Goal: Contribute content: Contribute content

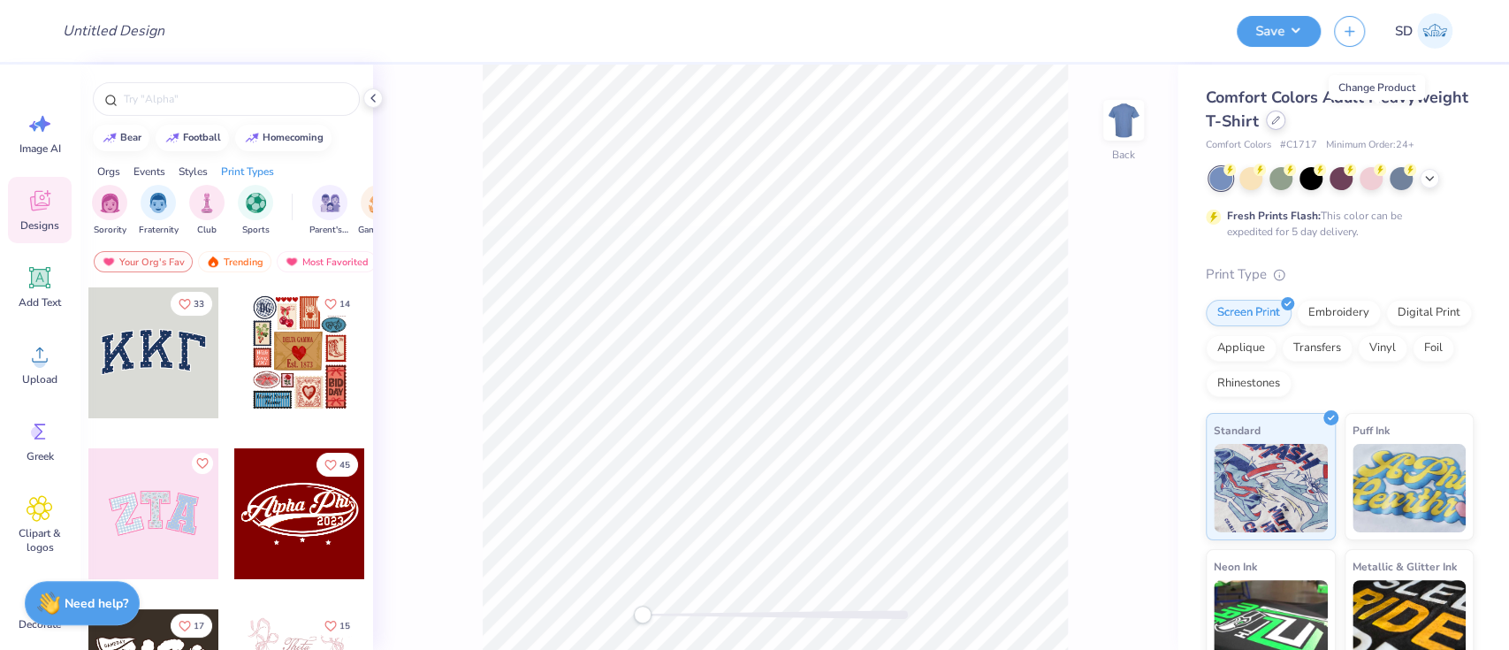
click at [1285, 123] on div at bounding box center [1275, 119] width 19 height 19
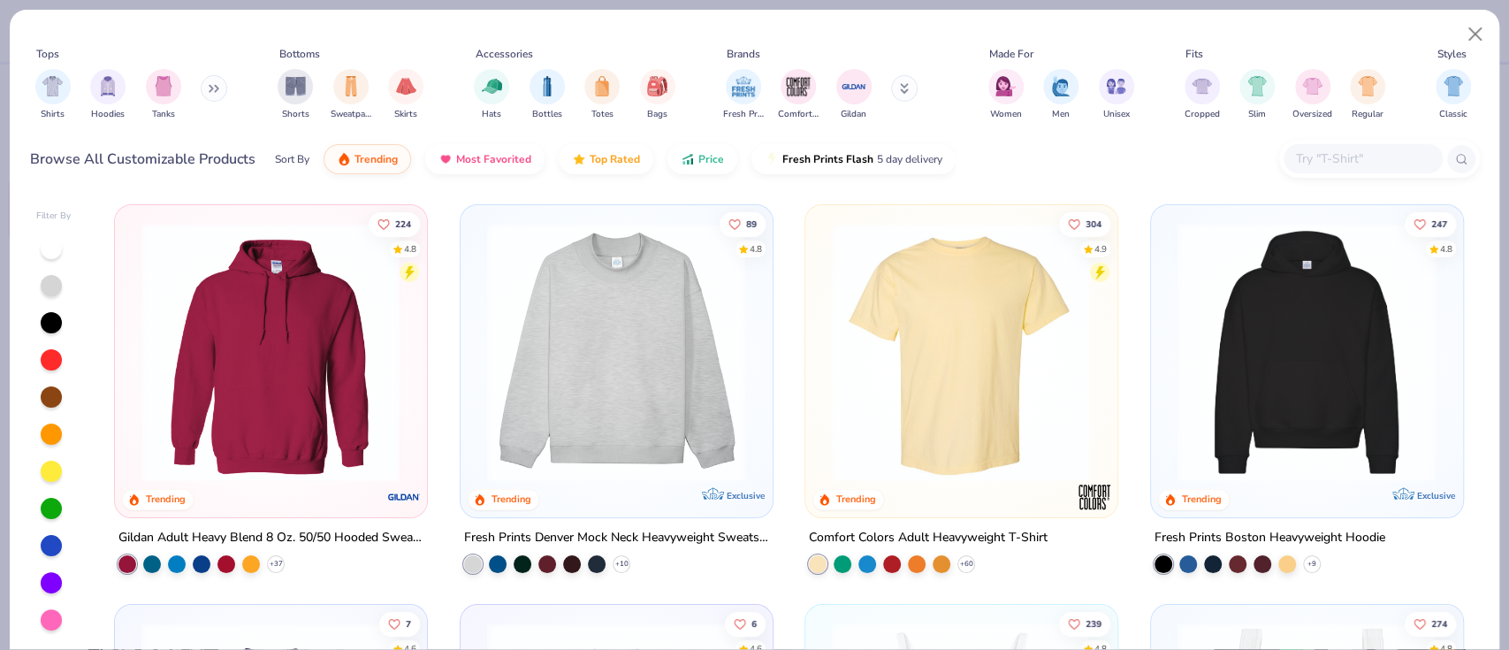
click at [209, 80] on button at bounding box center [214, 88] width 27 height 27
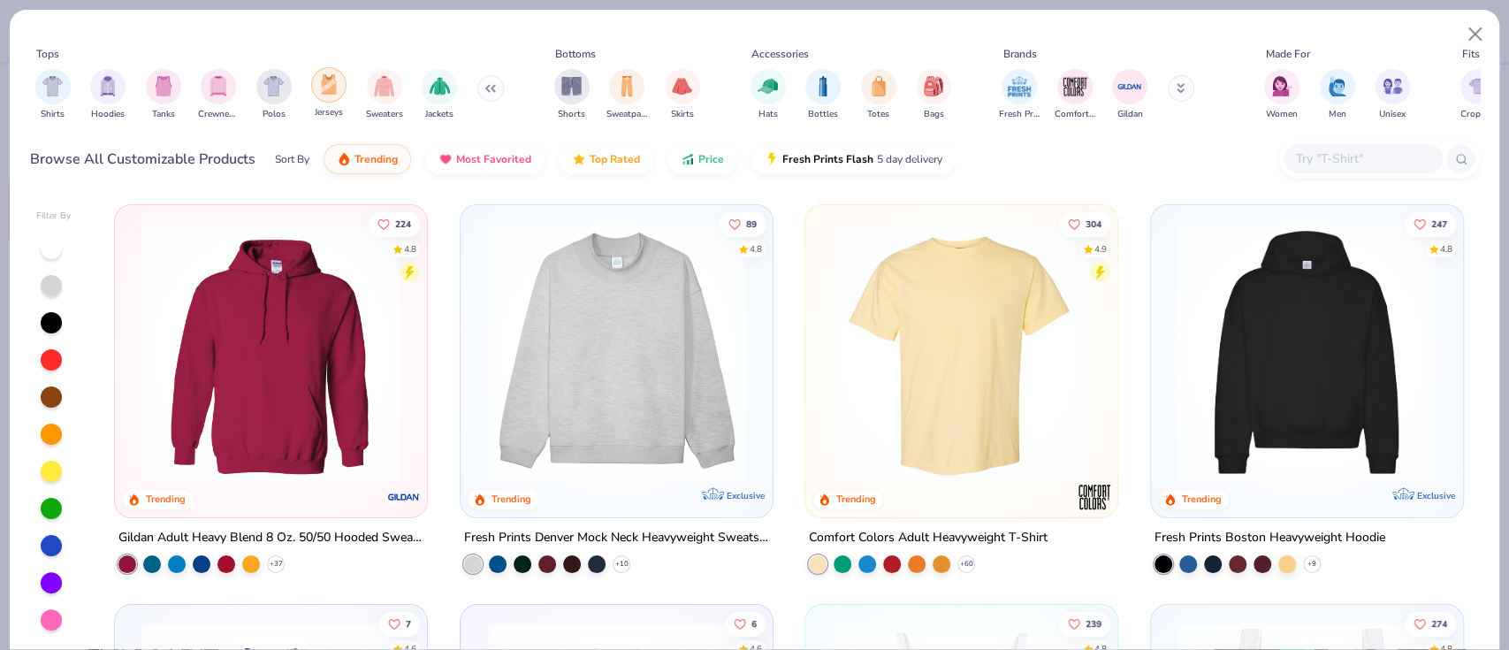
click at [323, 87] on img "filter for Jerseys" at bounding box center [328, 84] width 19 height 20
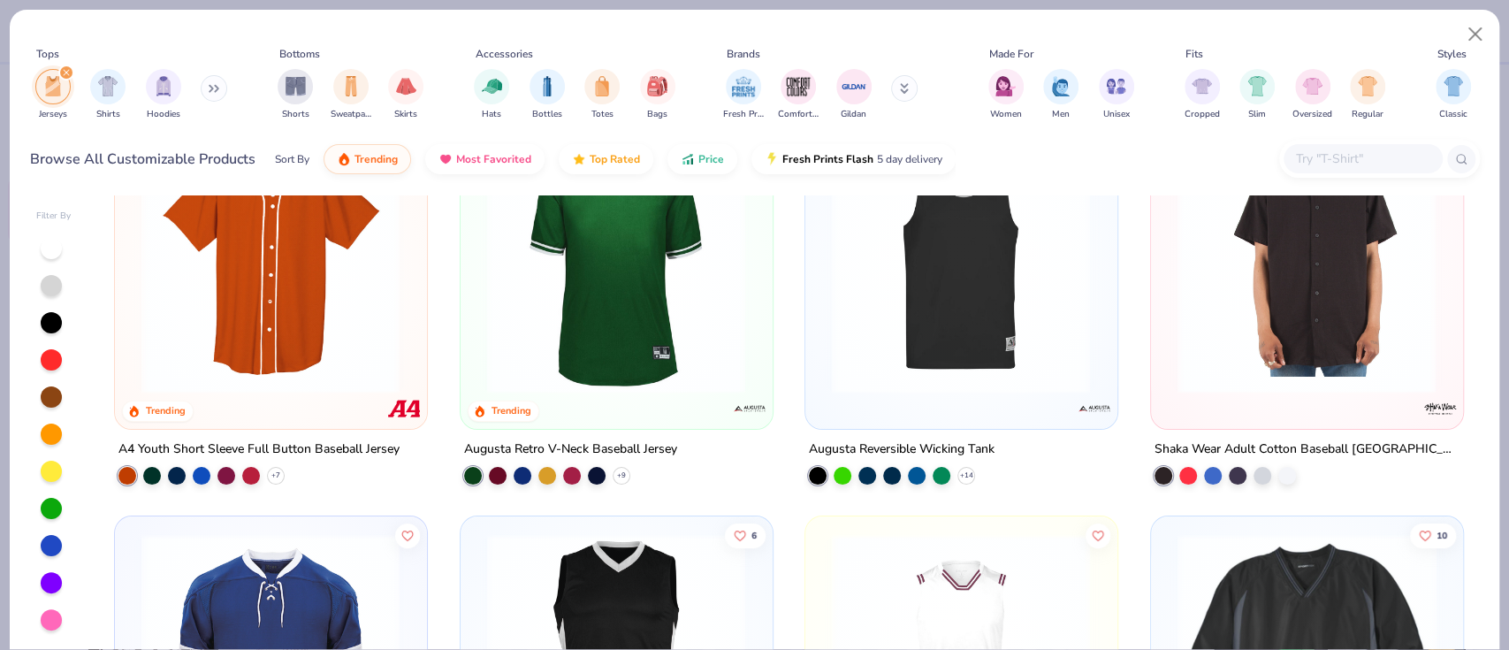
scroll to position [84, 0]
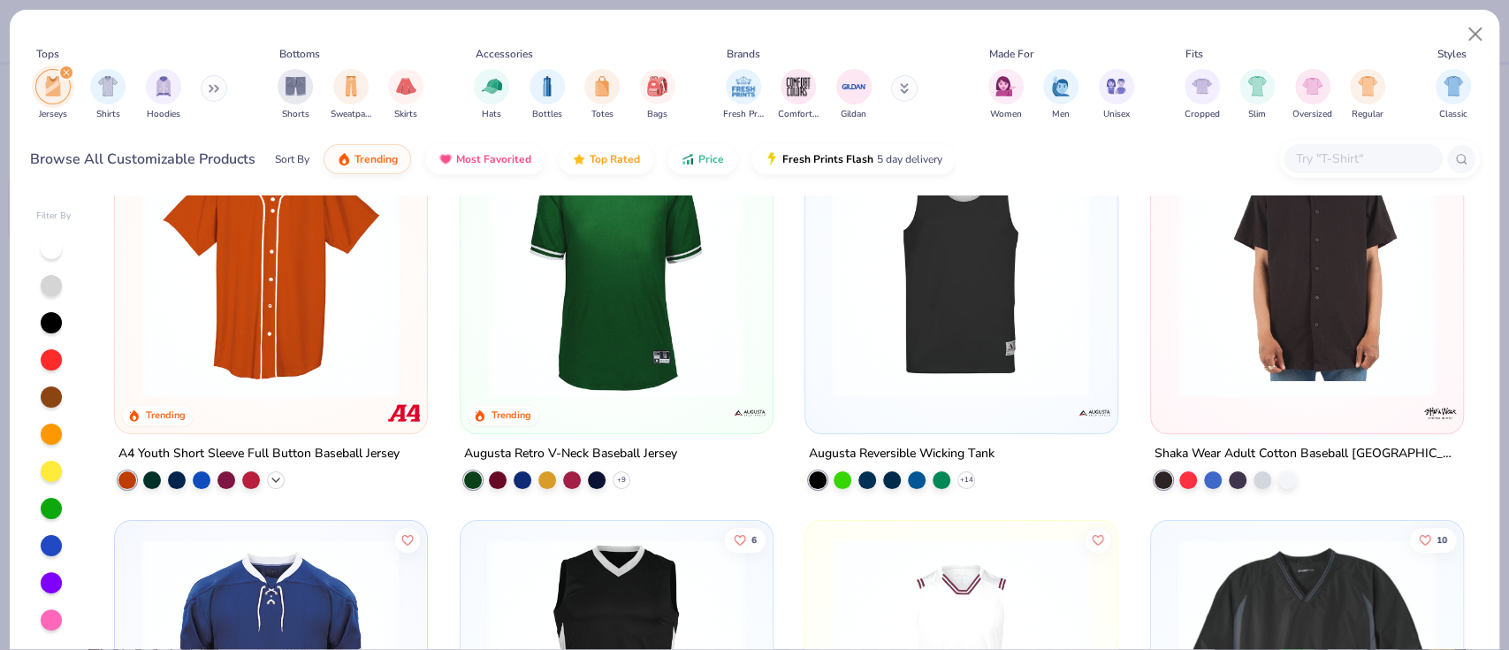
click at [269, 483] on icon at bounding box center [276, 479] width 14 height 14
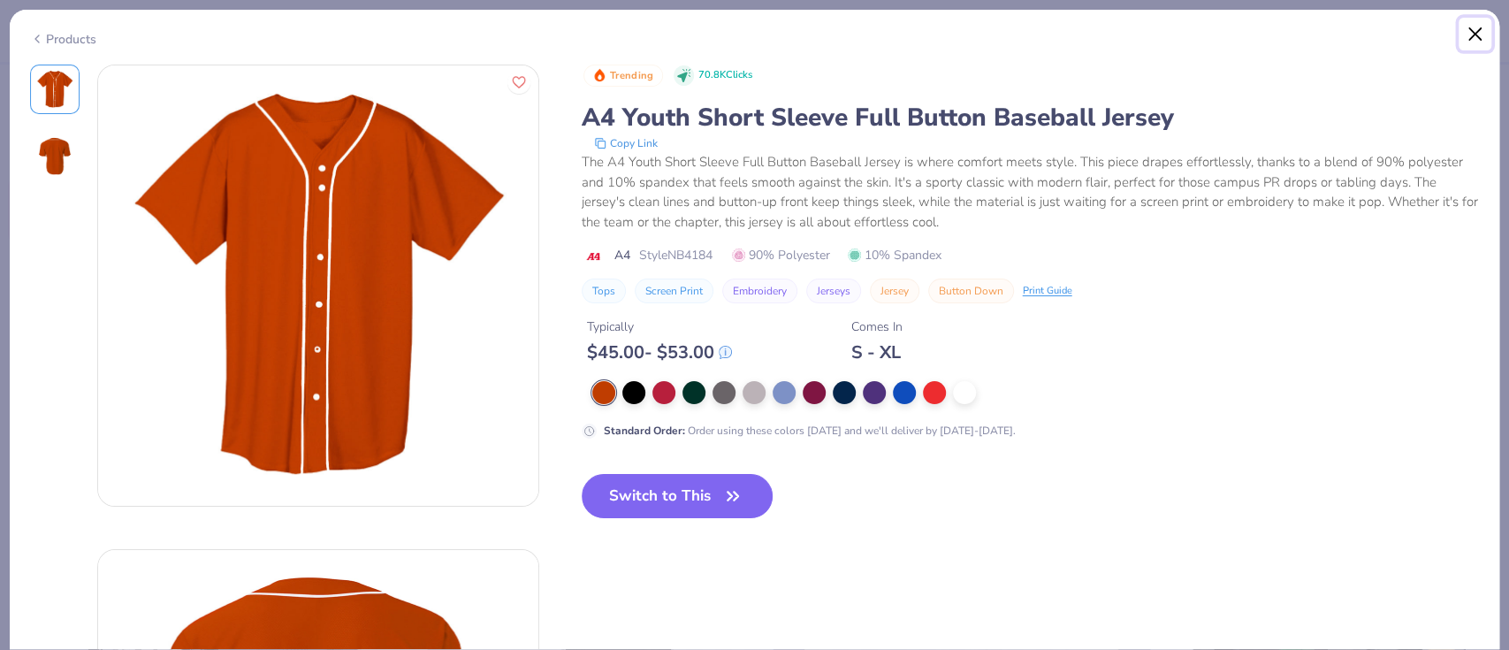
click at [1482, 37] on button "Close" at bounding box center [1475, 35] width 34 height 34
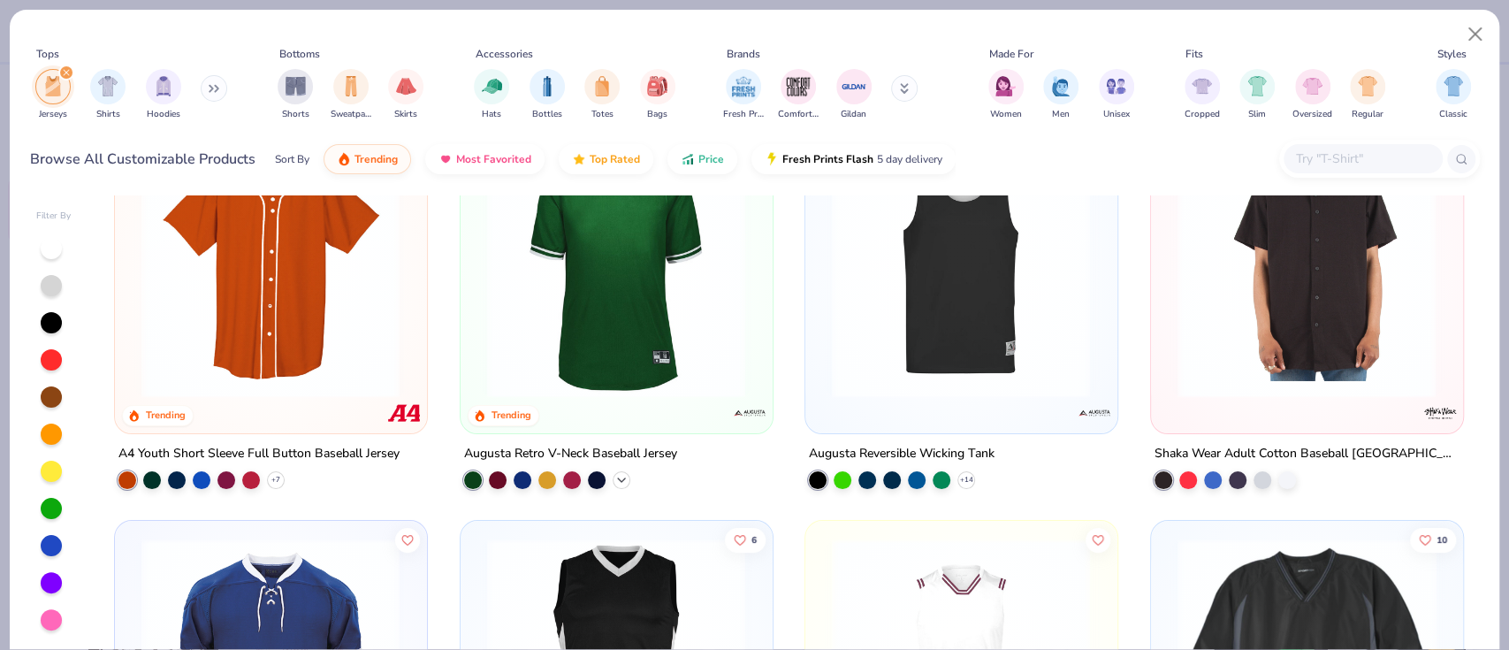
click at [614, 477] on icon at bounding box center [621, 479] width 14 height 14
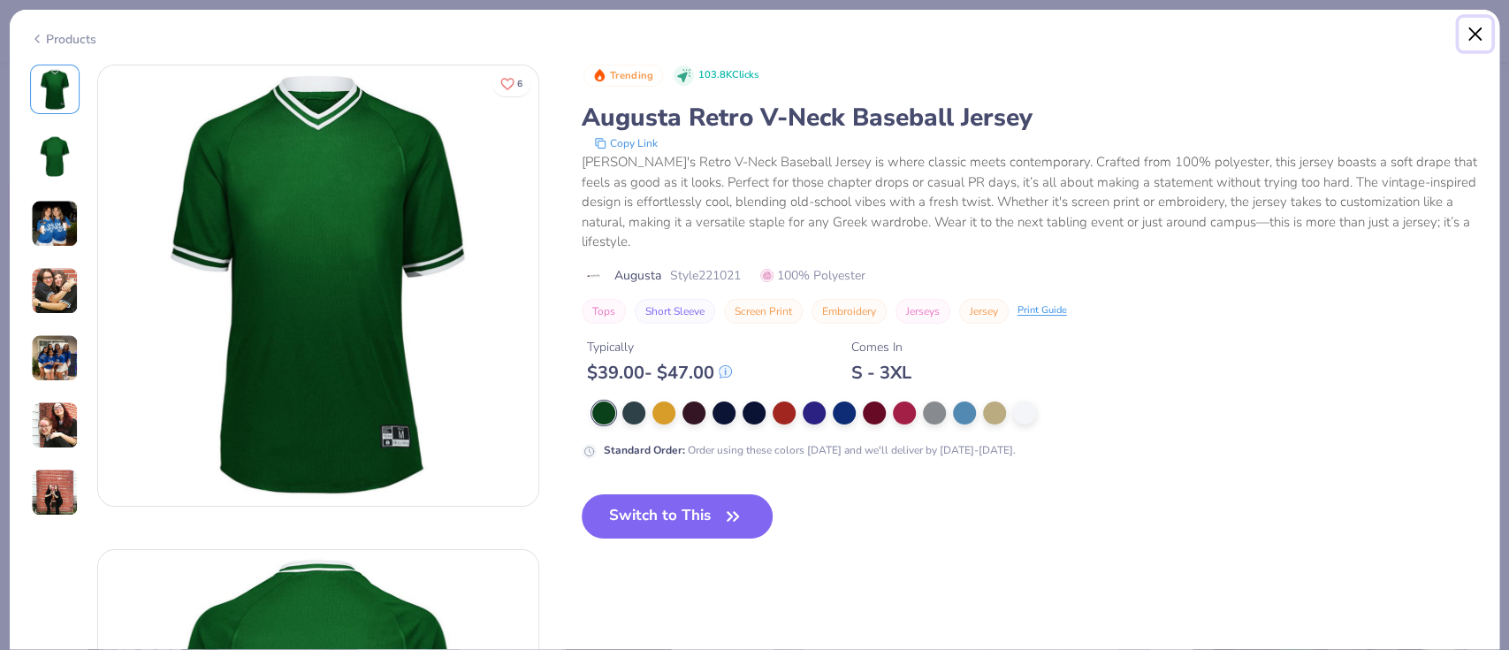
click at [1476, 36] on button "Close" at bounding box center [1475, 35] width 34 height 34
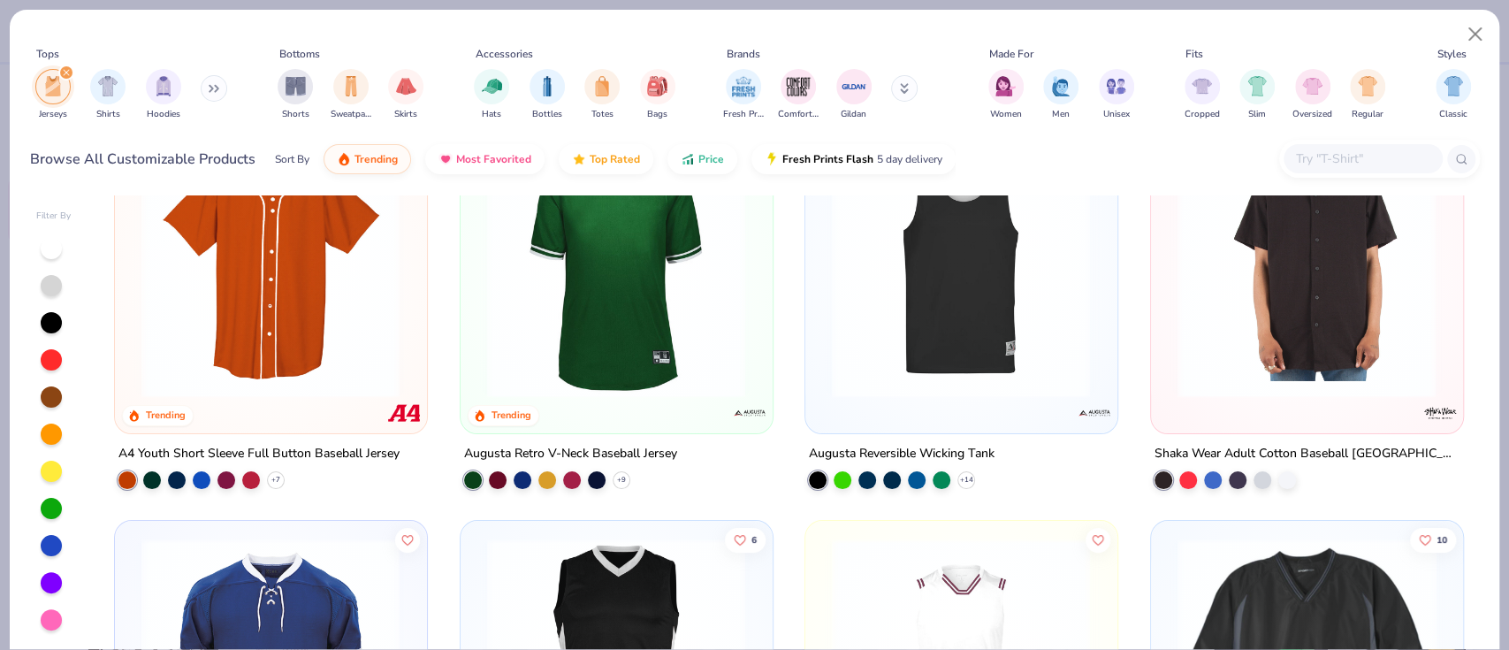
click at [967, 475] on div "Augusta Reversible Wicking Tank + 14" at bounding box center [961, 465] width 314 height 46
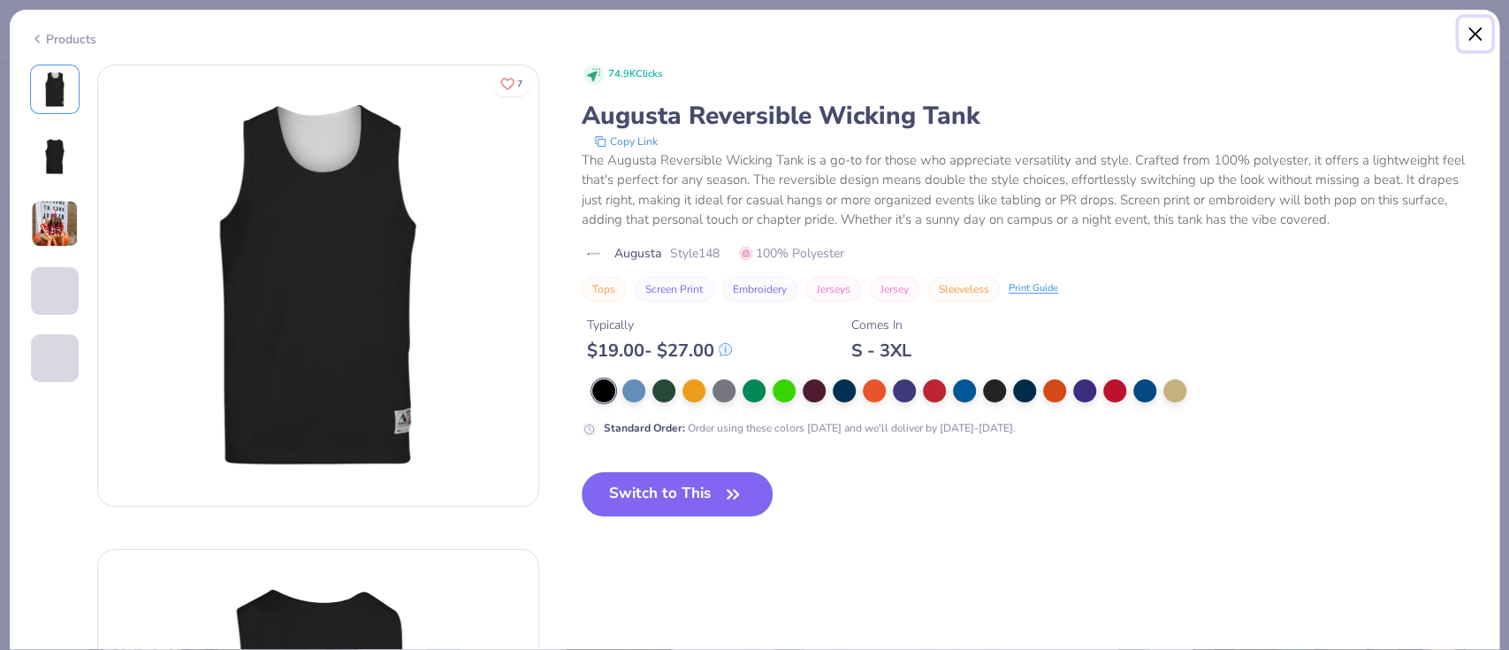
click at [1472, 32] on button "Close" at bounding box center [1475, 35] width 34 height 34
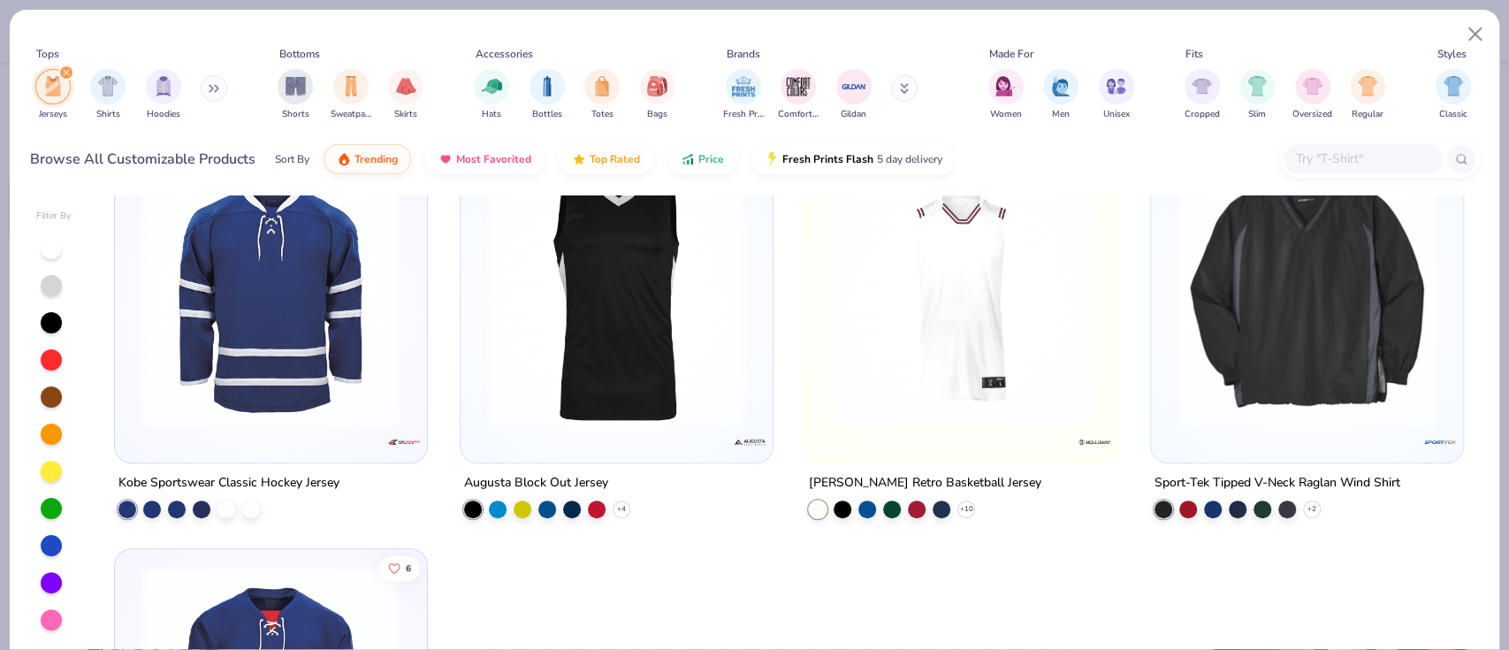
scroll to position [459, 0]
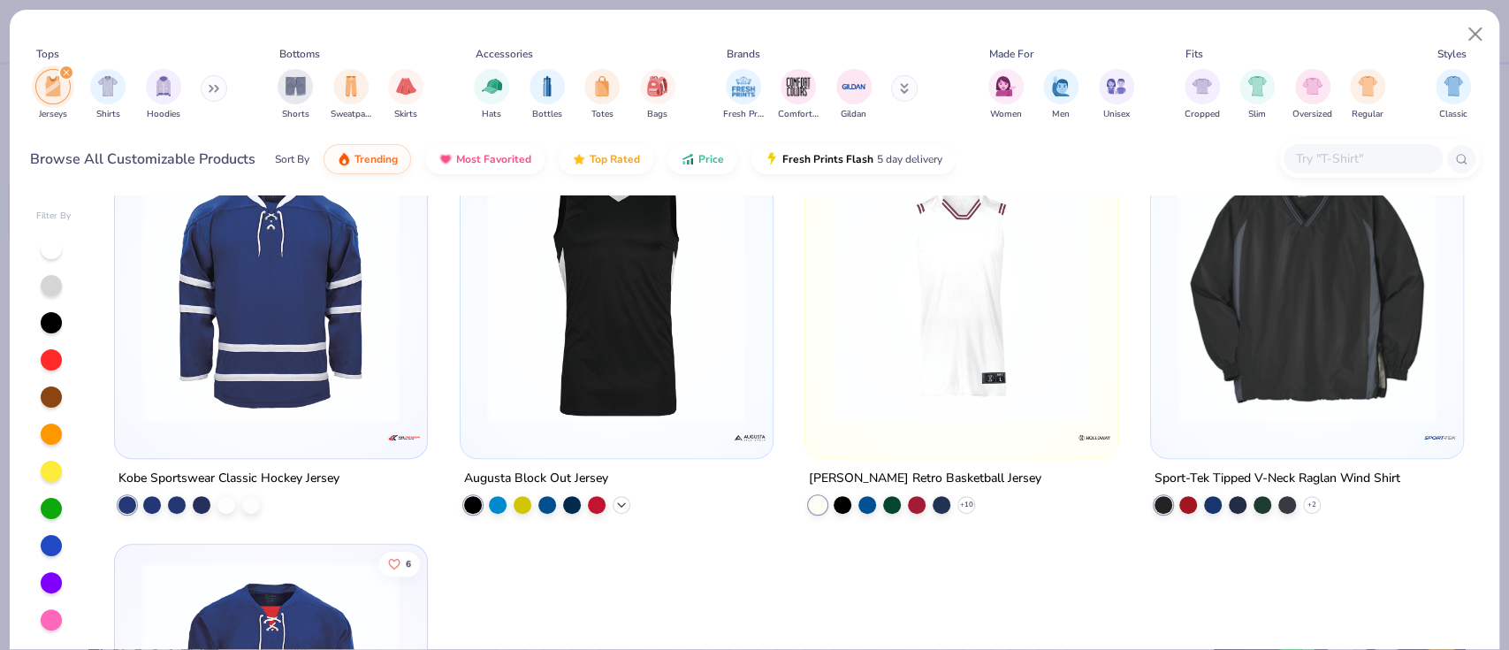
click at [618, 503] on icon at bounding box center [621, 504] width 14 height 14
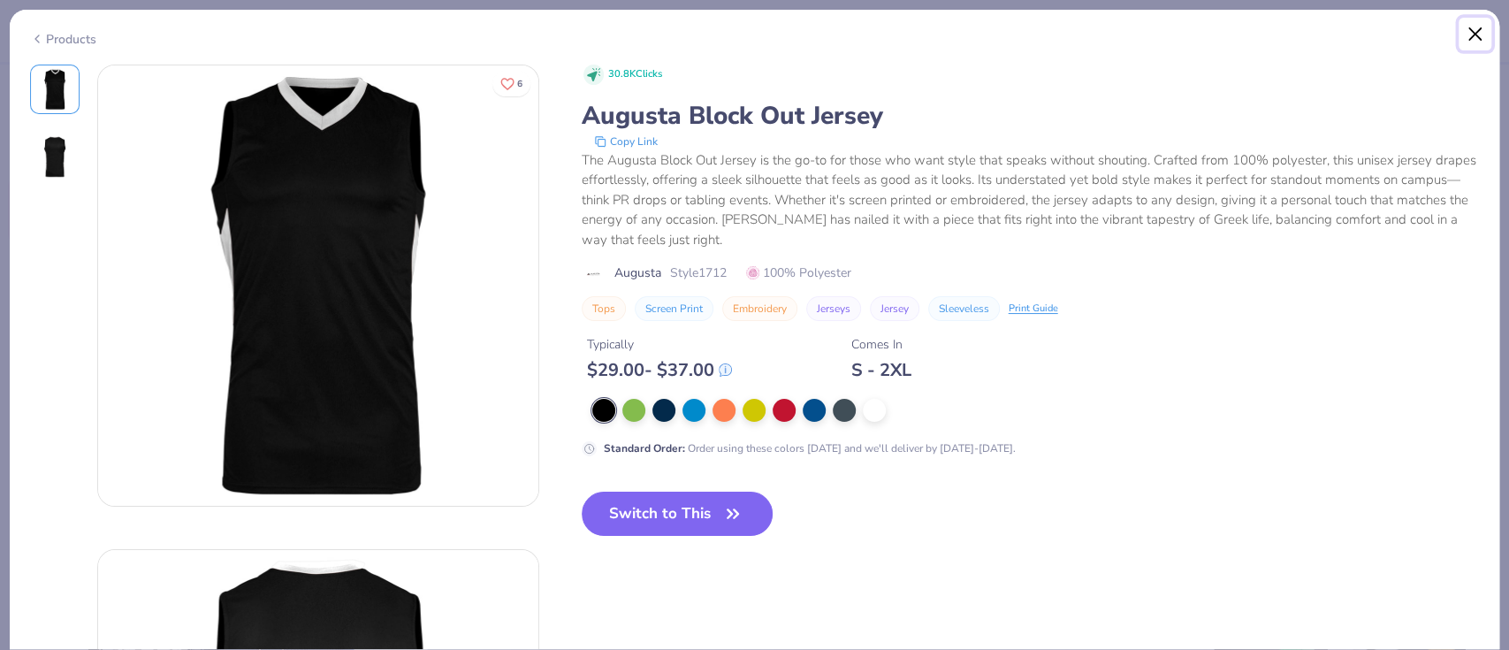
click at [1489, 35] on button "Close" at bounding box center [1475, 35] width 34 height 34
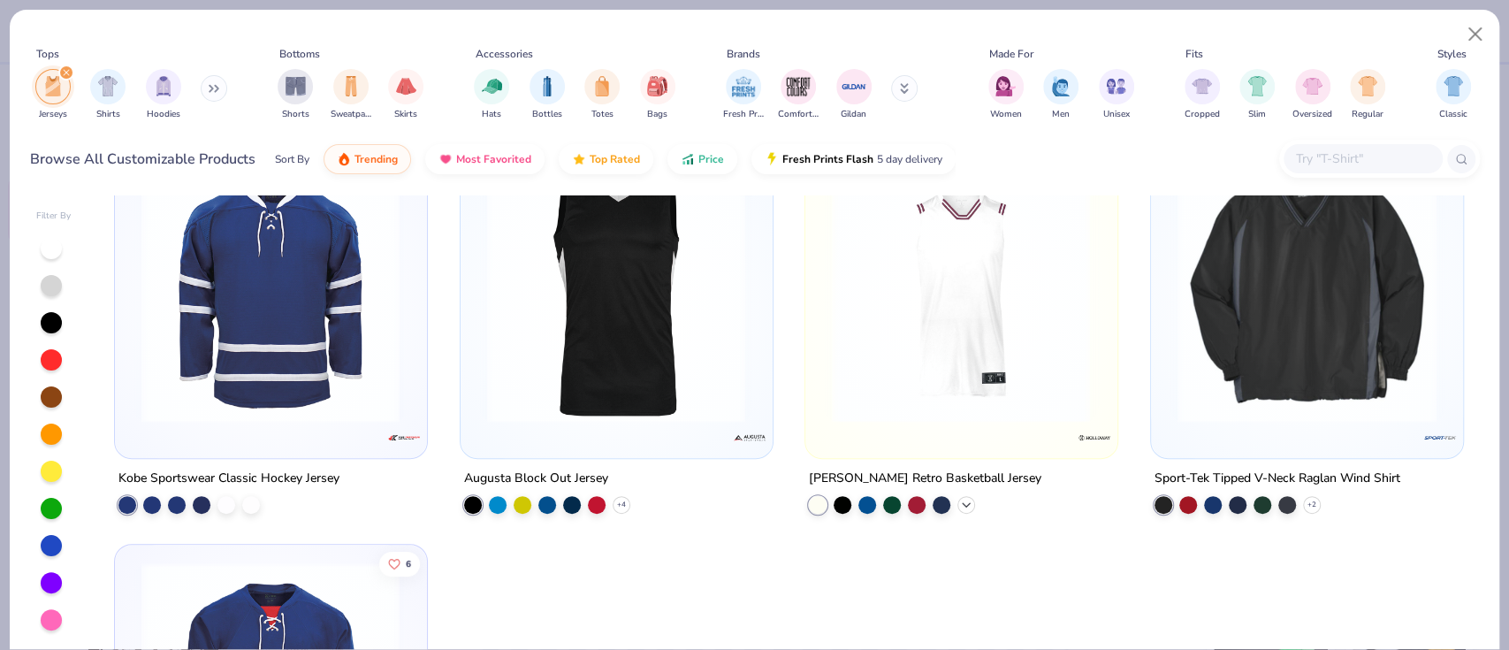
click at [961, 498] on icon at bounding box center [966, 504] width 14 height 14
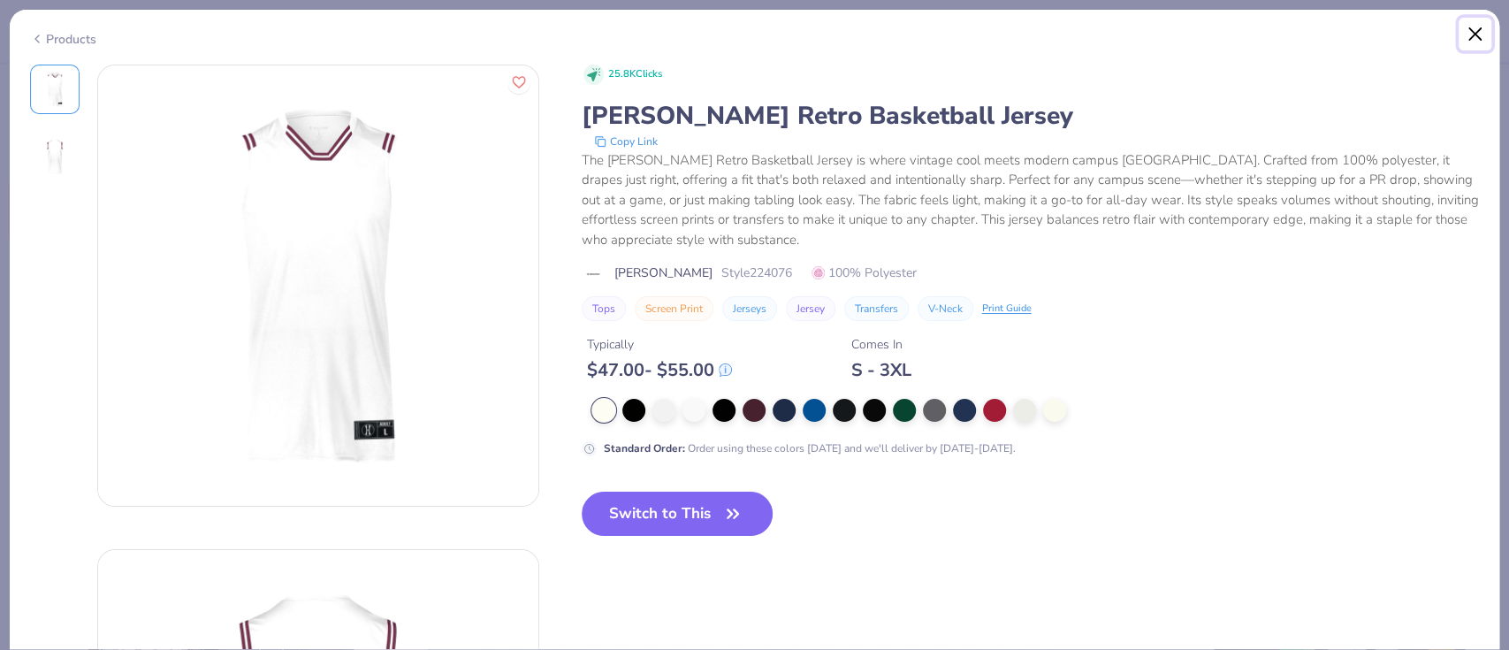
click at [1480, 30] on button "Close" at bounding box center [1475, 35] width 34 height 34
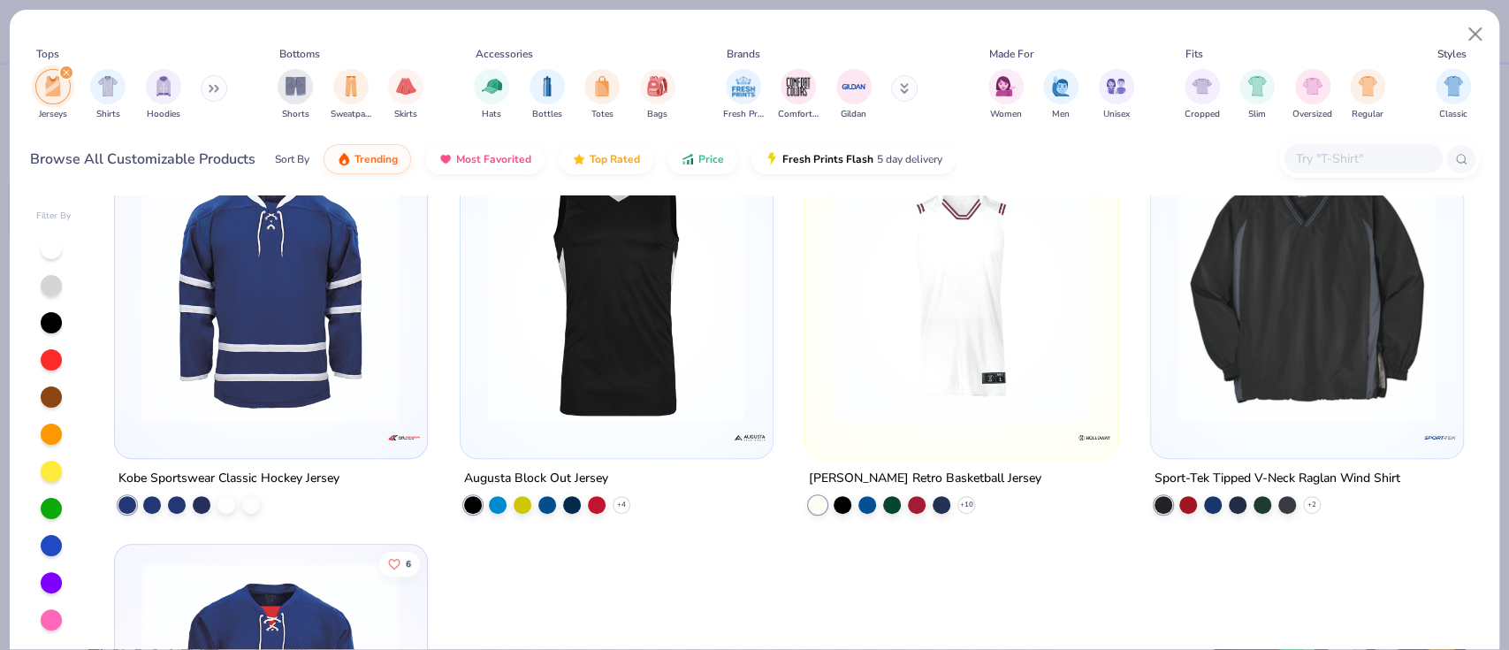
scroll to position [750, 0]
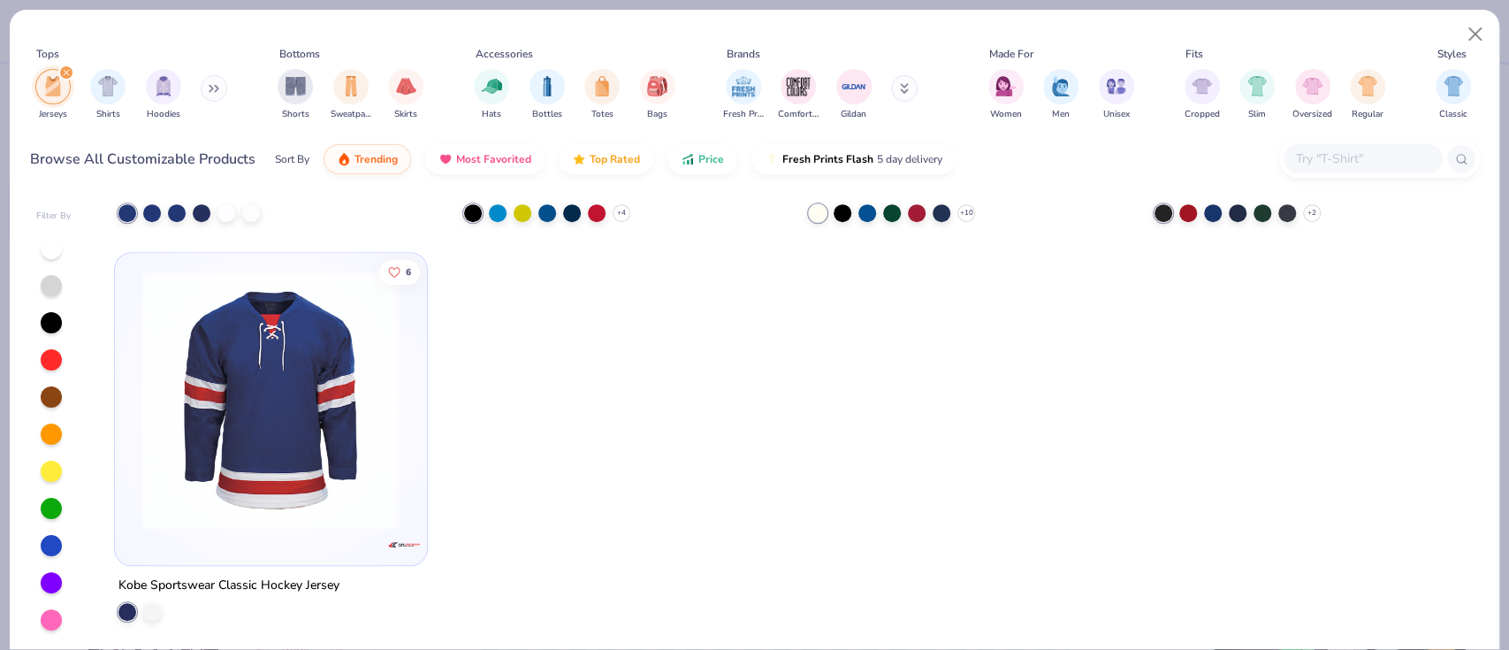
click at [65, 70] on icon "filter for Jerseys" at bounding box center [66, 72] width 5 height 5
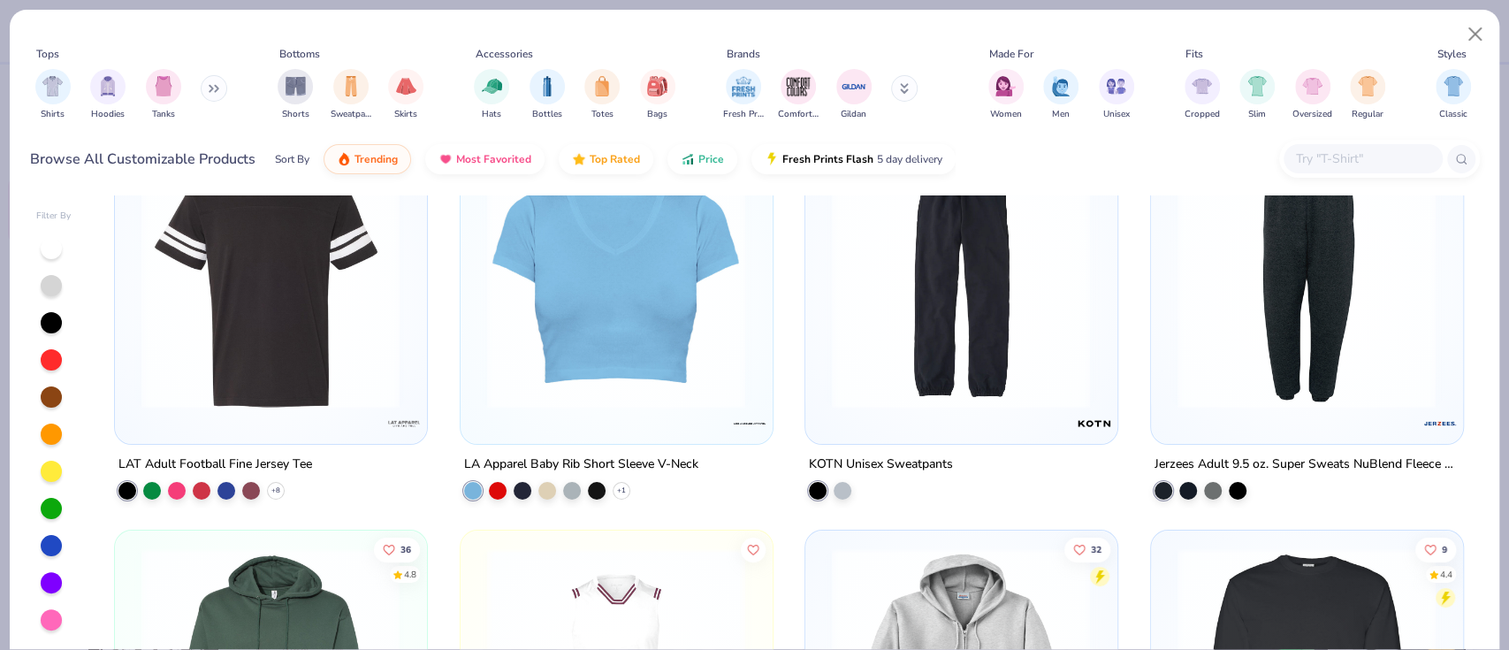
scroll to position [18031, 0]
click at [175, 490] on div at bounding box center [177, 487] width 18 height 18
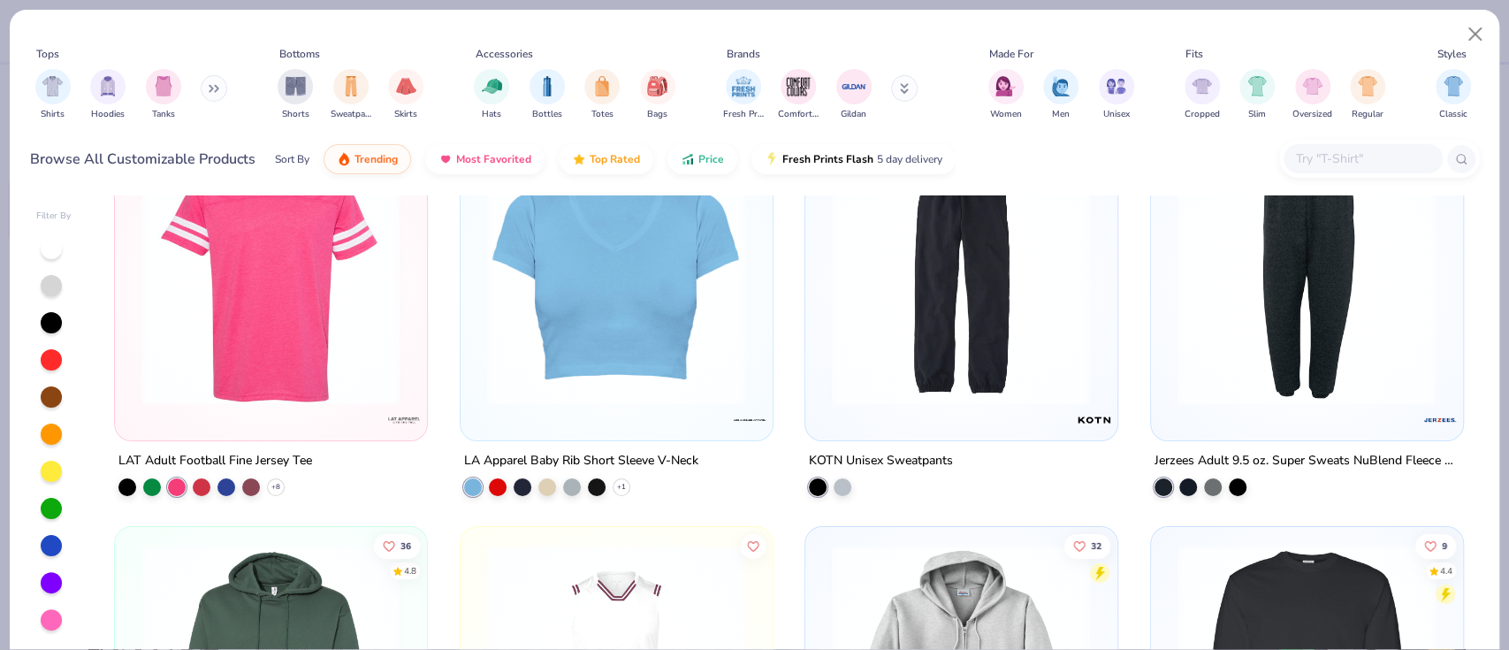
scroll to position [18019, 0]
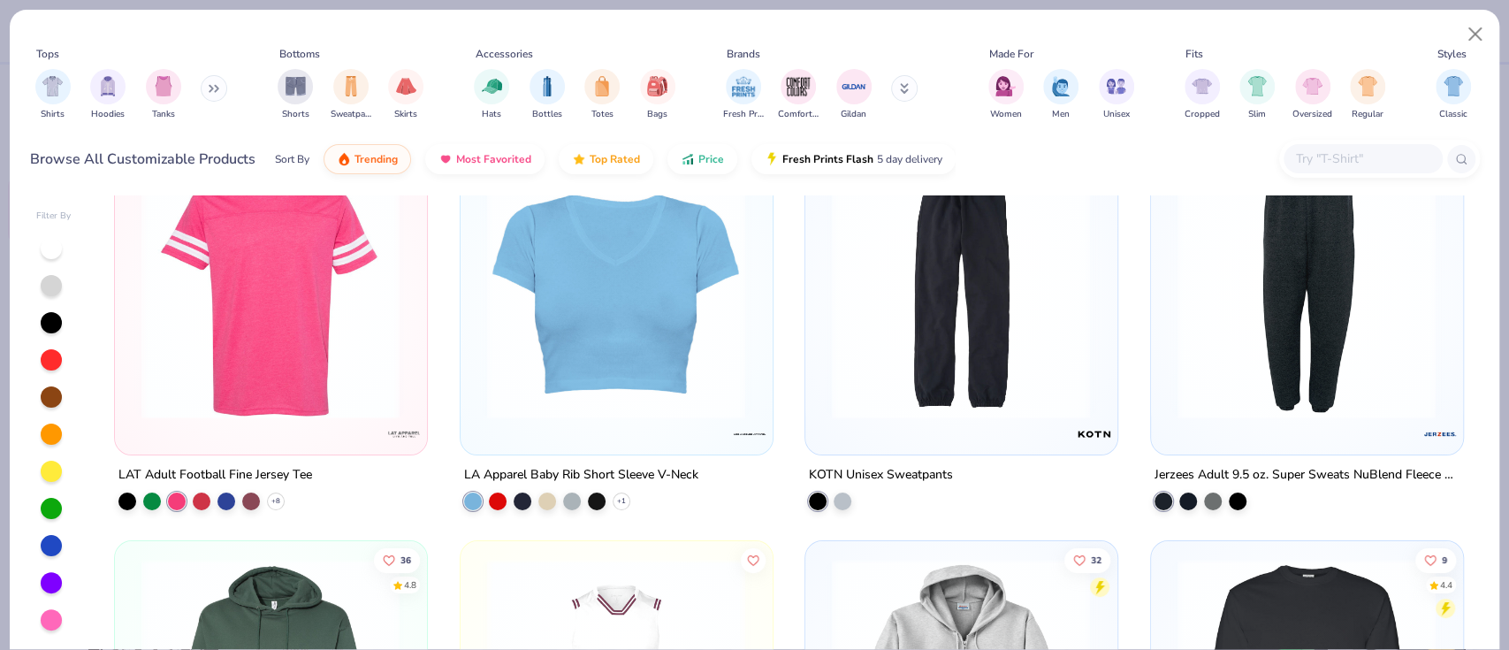
click at [236, 313] on img at bounding box center [271, 288] width 276 height 259
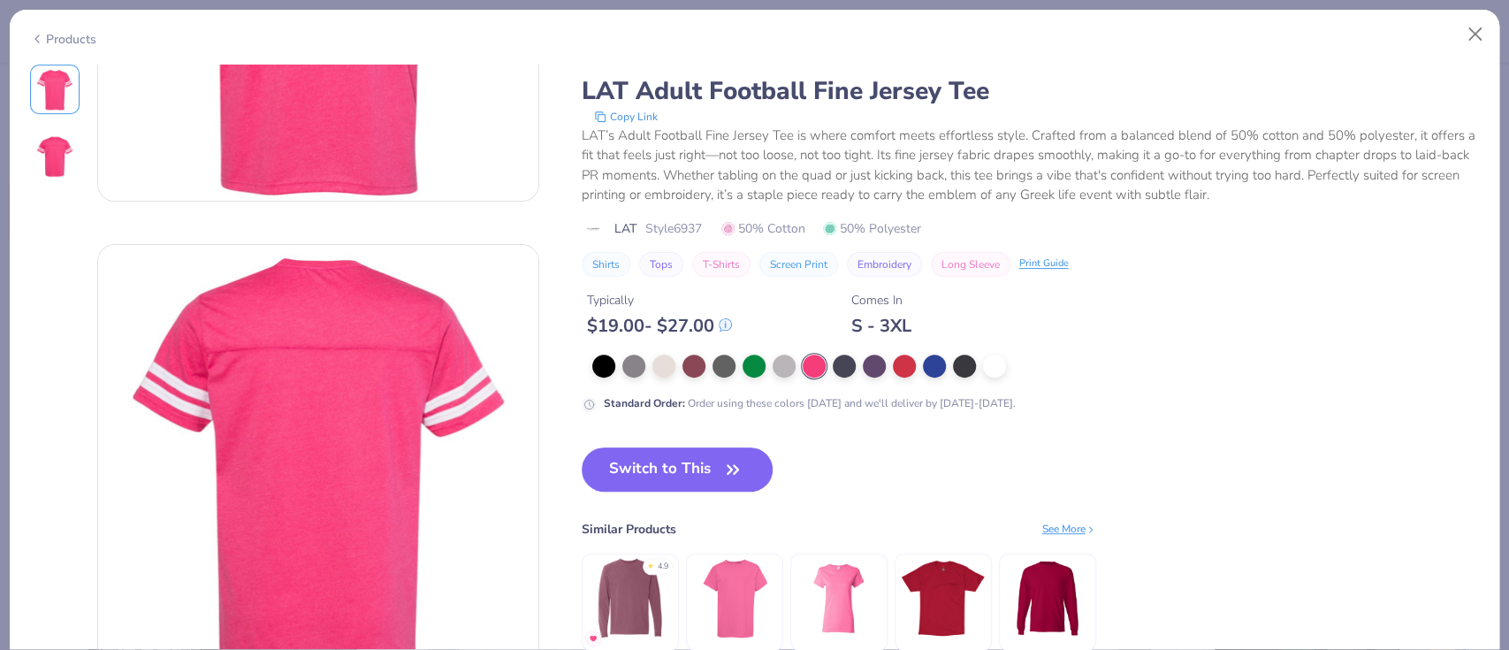
scroll to position [391, 0]
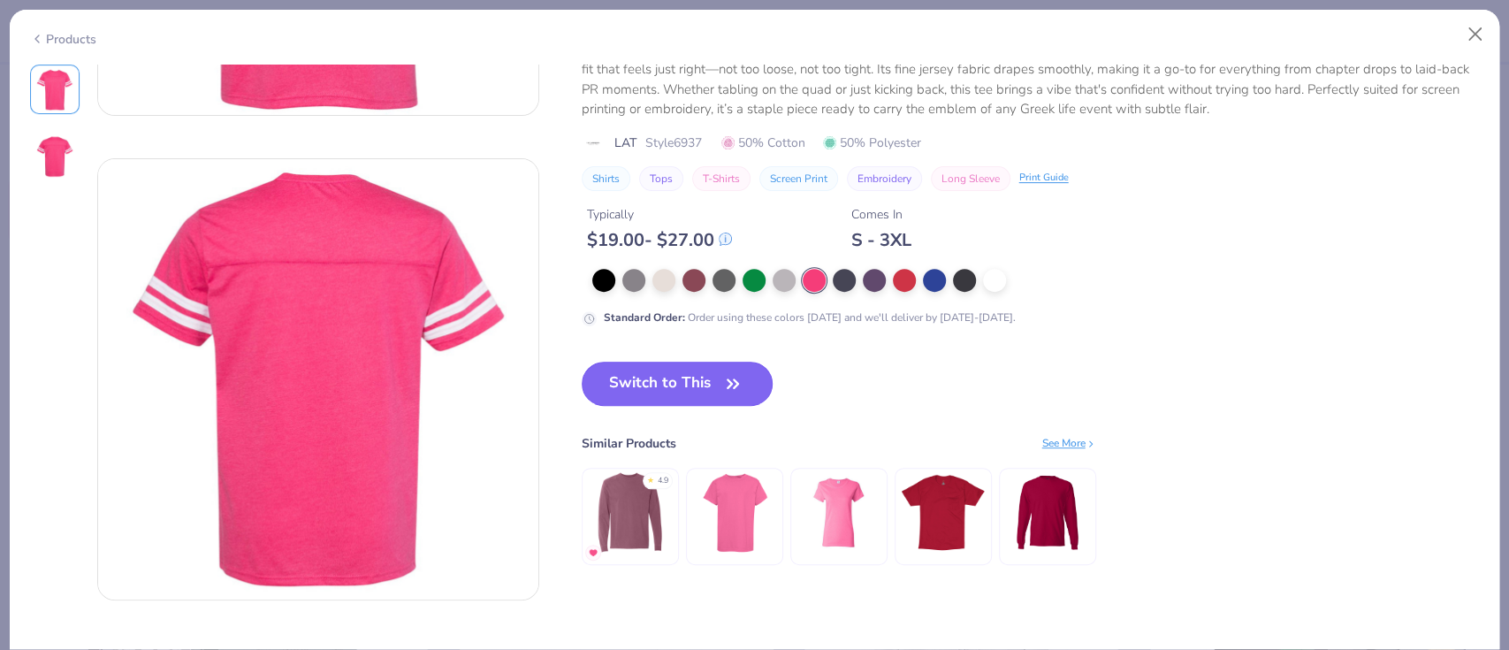
click at [664, 382] on button "Switch to This" at bounding box center [678, 383] width 192 height 44
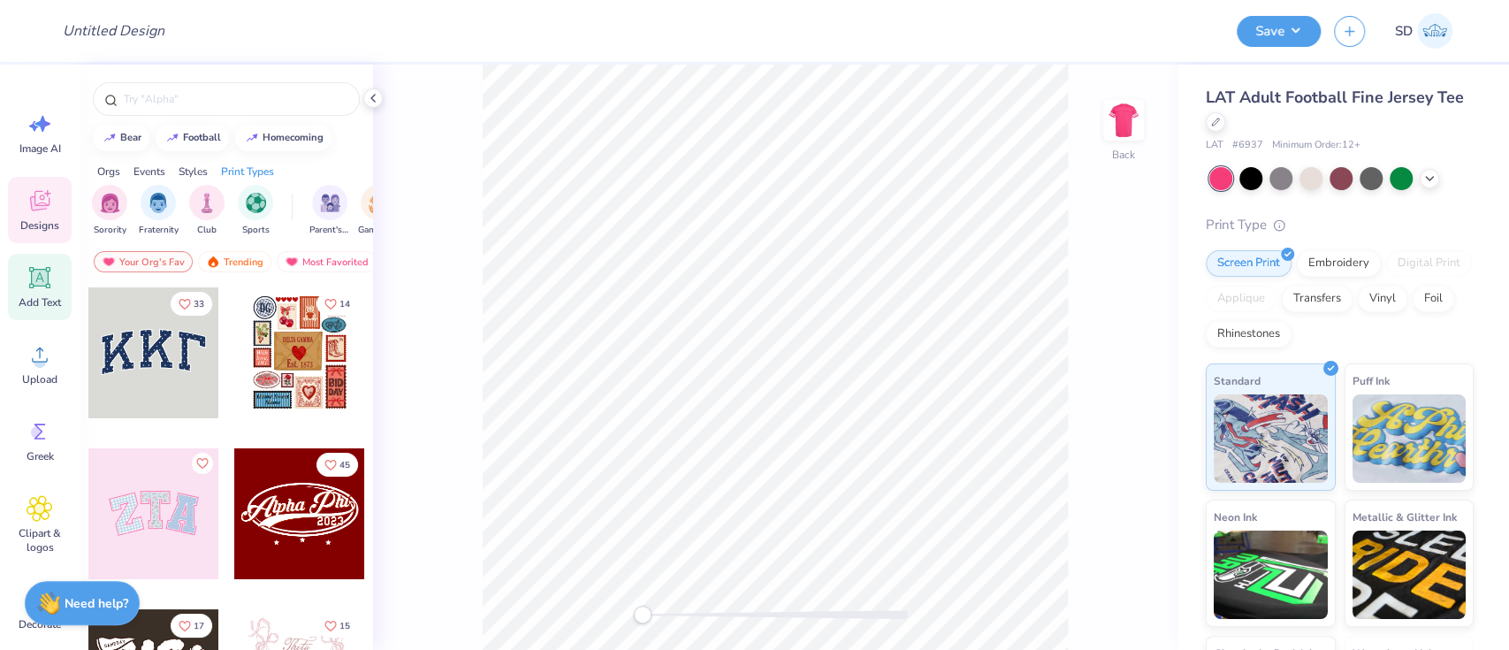
click at [43, 288] on icon at bounding box center [40, 277] width 27 height 27
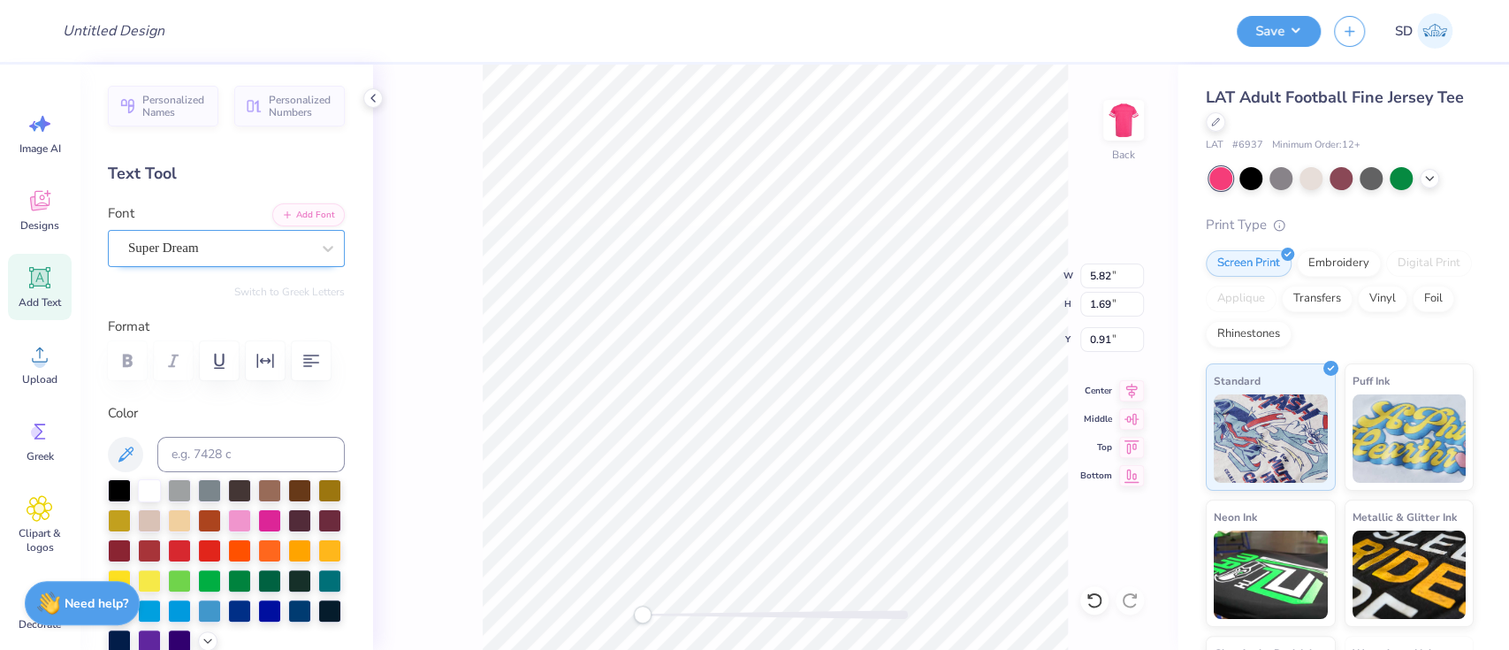
click at [181, 255] on div "Super Dream" at bounding box center [219, 247] width 186 height 27
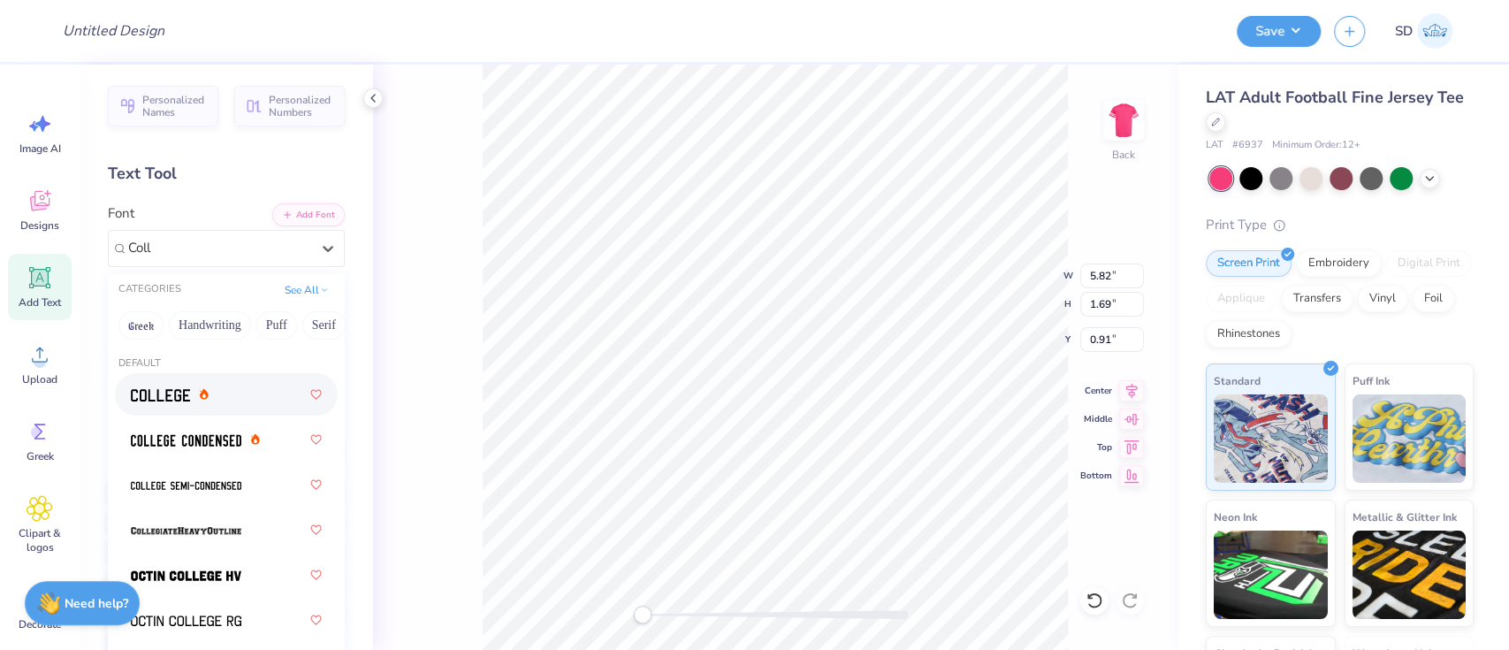
click at [204, 392] on icon at bounding box center [204, 394] width 9 height 11
type input "Coll"
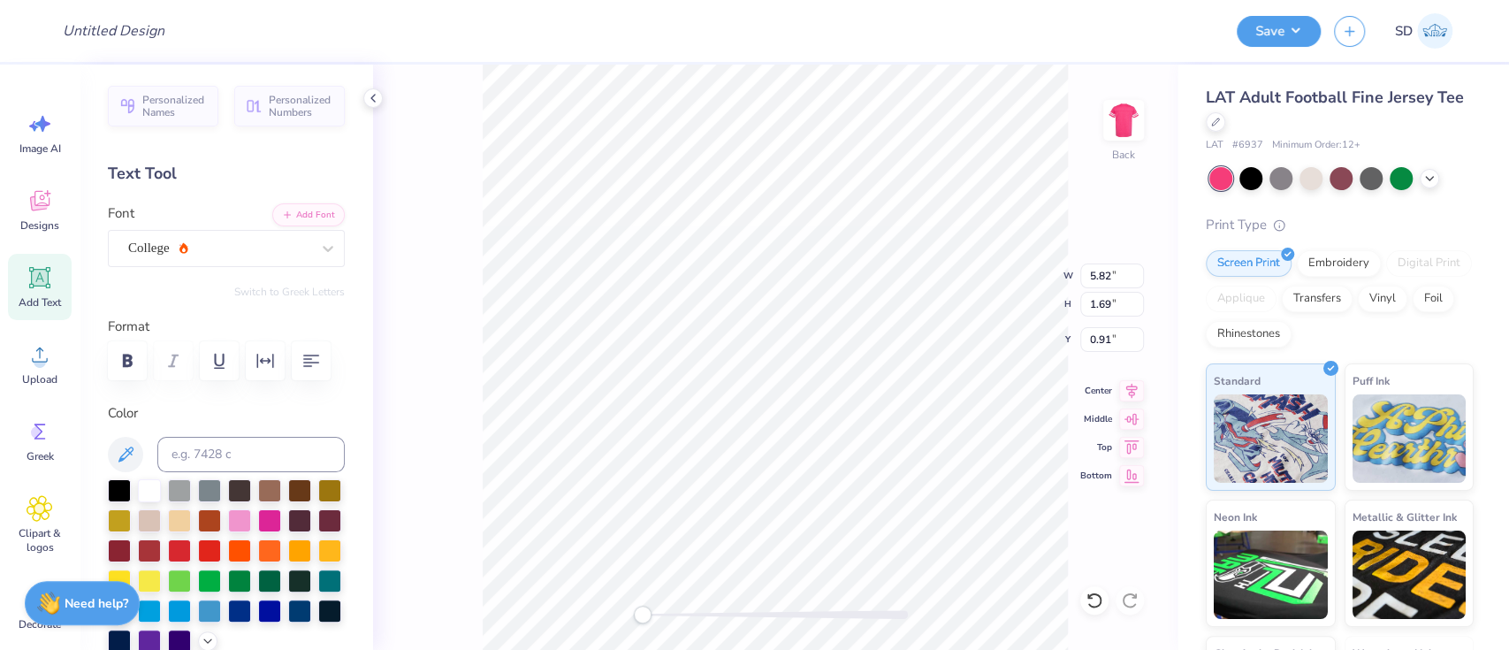
scroll to position [19, 2]
type textarea "PITCHES"
click at [1121, 149] on img at bounding box center [1123, 120] width 71 height 71
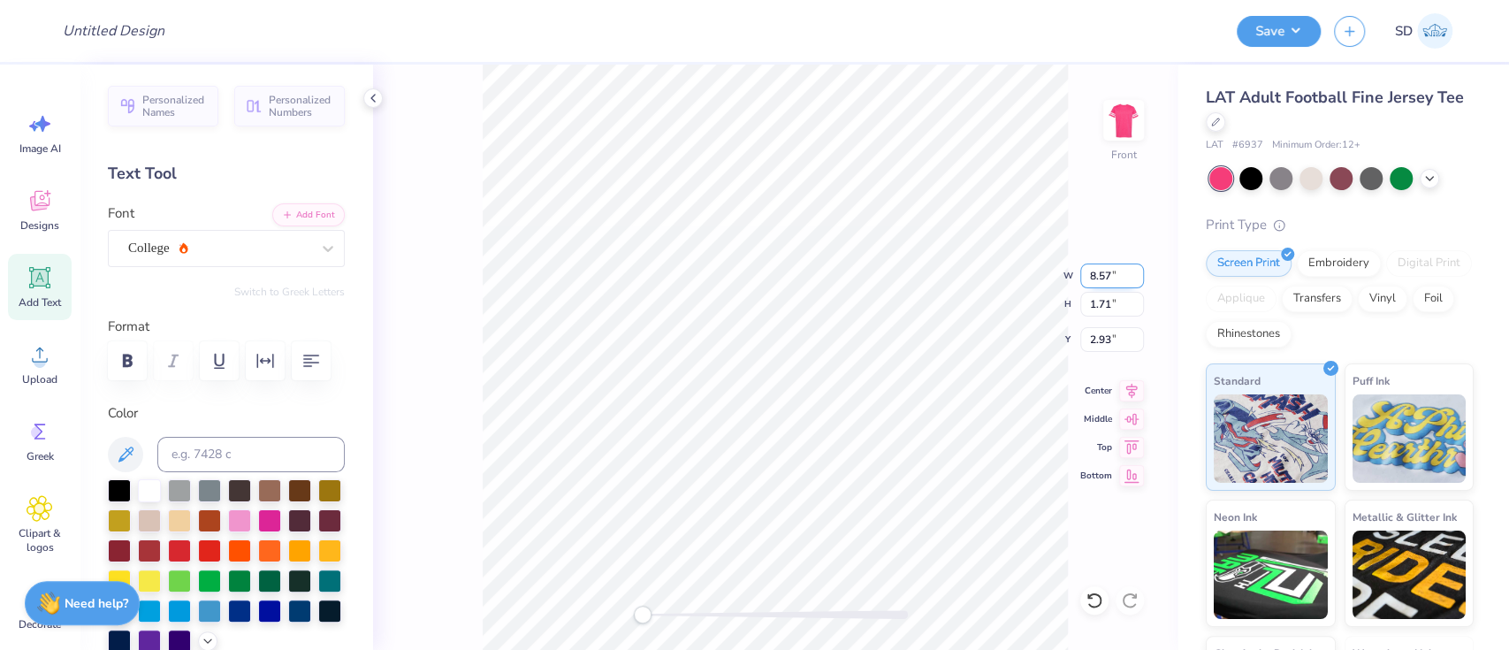
click at [1045, 281] on div "Front W 8.57 8.57 " H 1.71 1.71 " Y 2.93 2.93 " Center Middle Top Bottom" at bounding box center [775, 357] width 804 height 585
click at [1114, 277] on input "8.57" at bounding box center [1112, 275] width 64 height 25
type input "2.14"
type input "8"
type input "9.00"
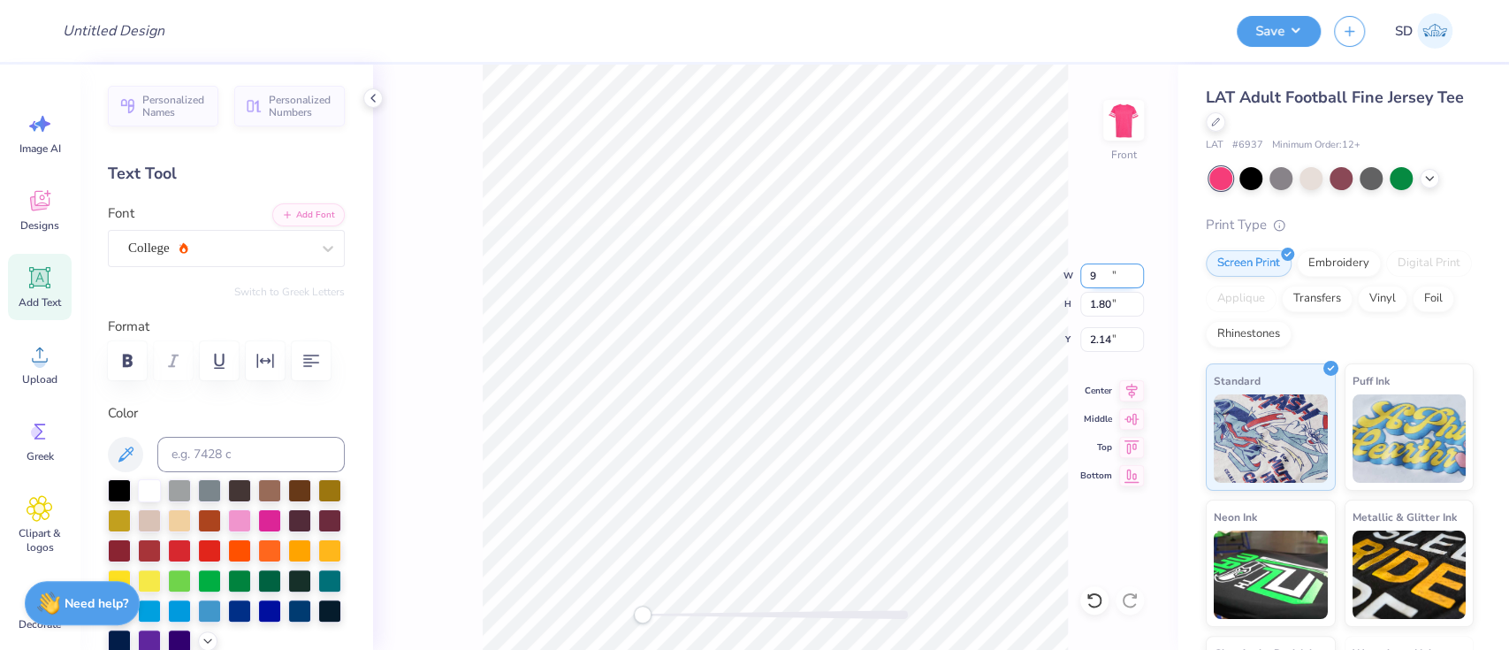
type input "1.80"
type input "2.10"
type input "9.50"
type input "1.90"
type input "2.05"
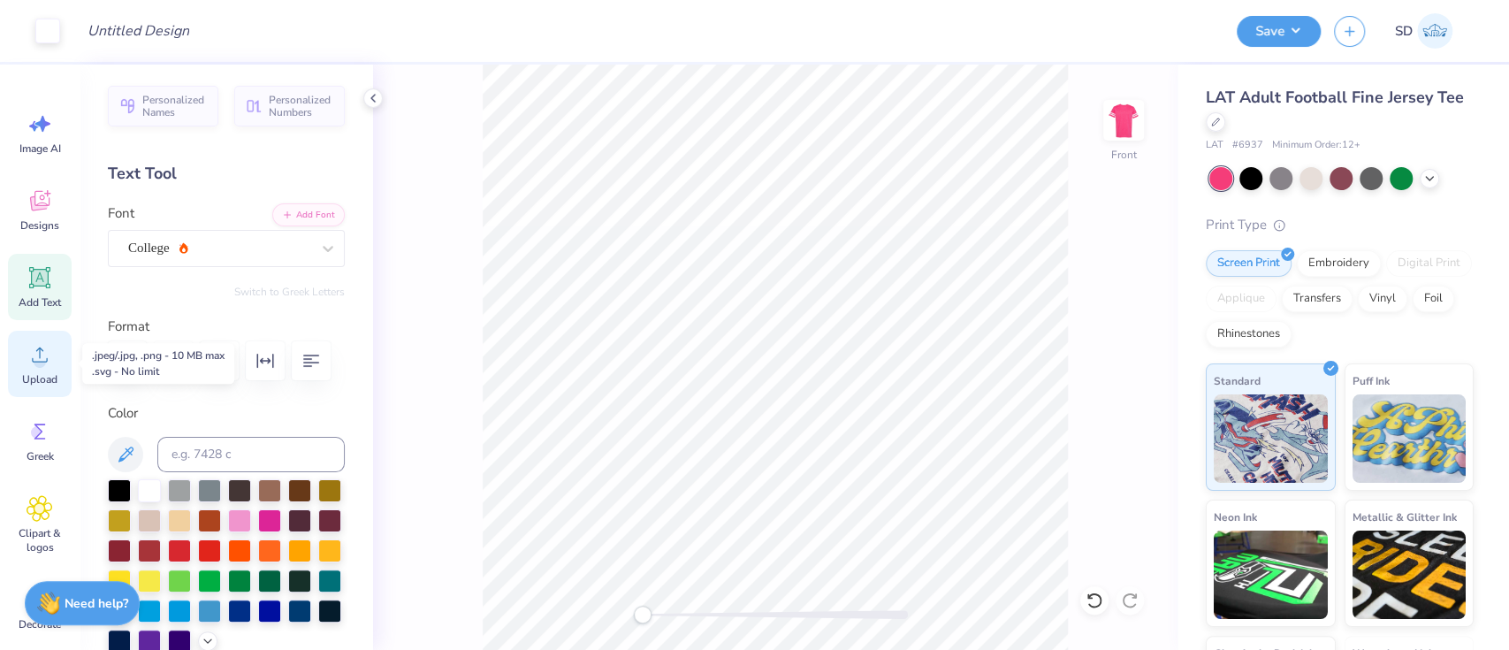
click at [42, 369] on div "Upload" at bounding box center [40, 364] width 64 height 66
click at [48, 290] on icon at bounding box center [40, 277] width 27 height 27
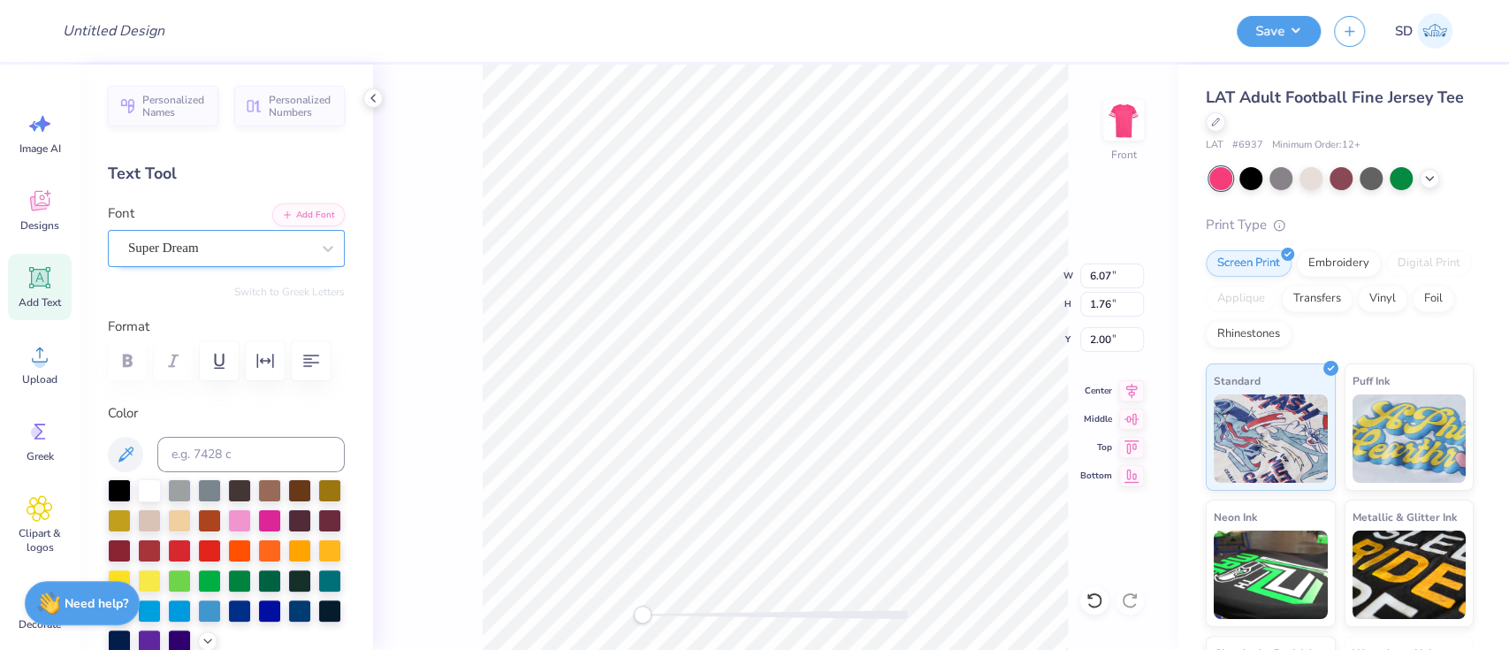
type textarea "26"
click at [196, 263] on div "Super Dream" at bounding box center [226, 248] width 237 height 37
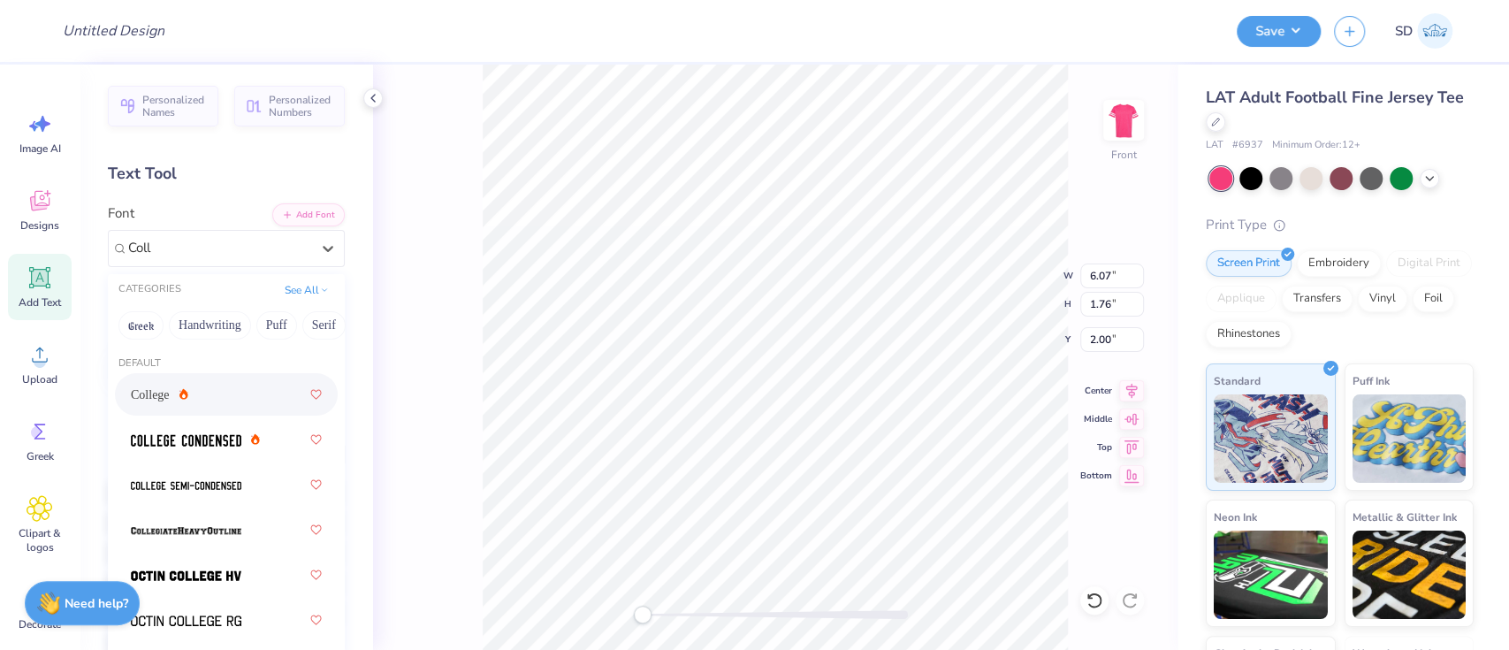
click at [198, 395] on div "College" at bounding box center [226, 394] width 191 height 32
type input "Coll"
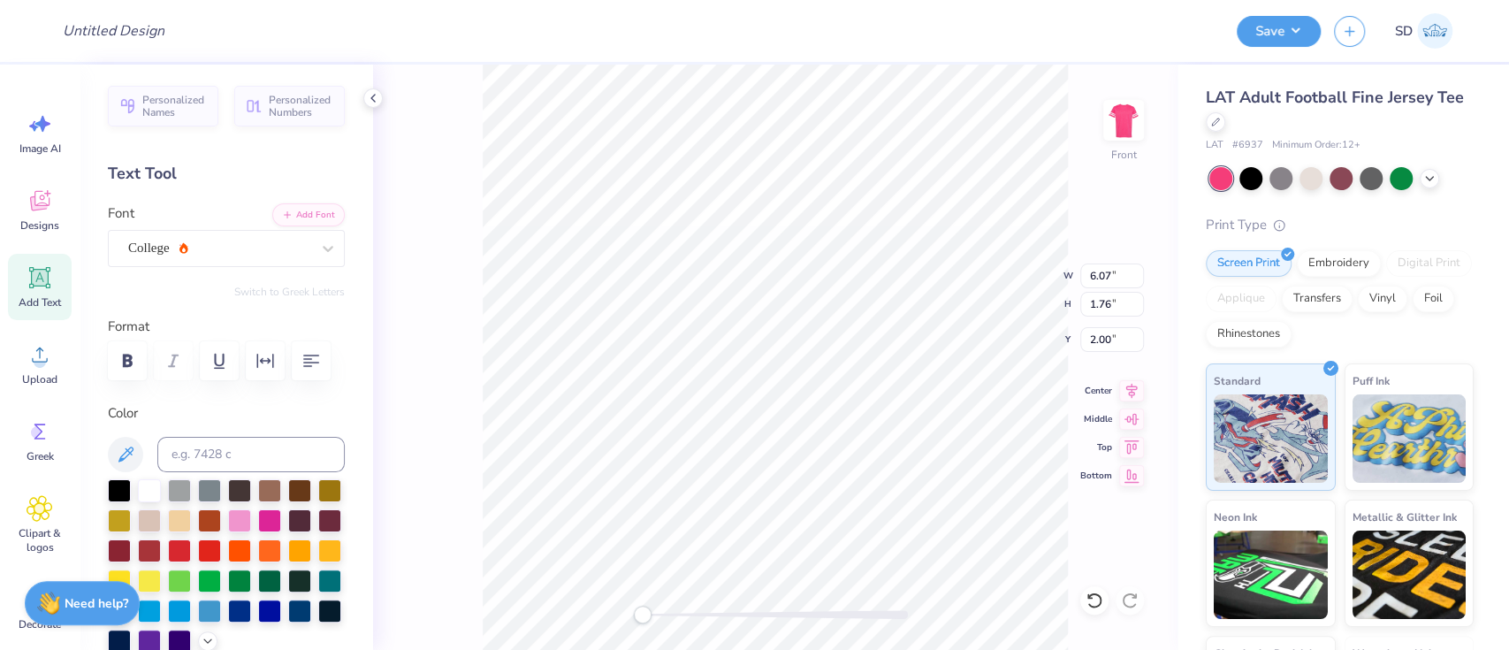
scroll to position [19, 1]
click at [1111, 271] on input "2.20" at bounding box center [1112, 275] width 64 height 25
type input "2"
type input "11.00"
type input "8.56"
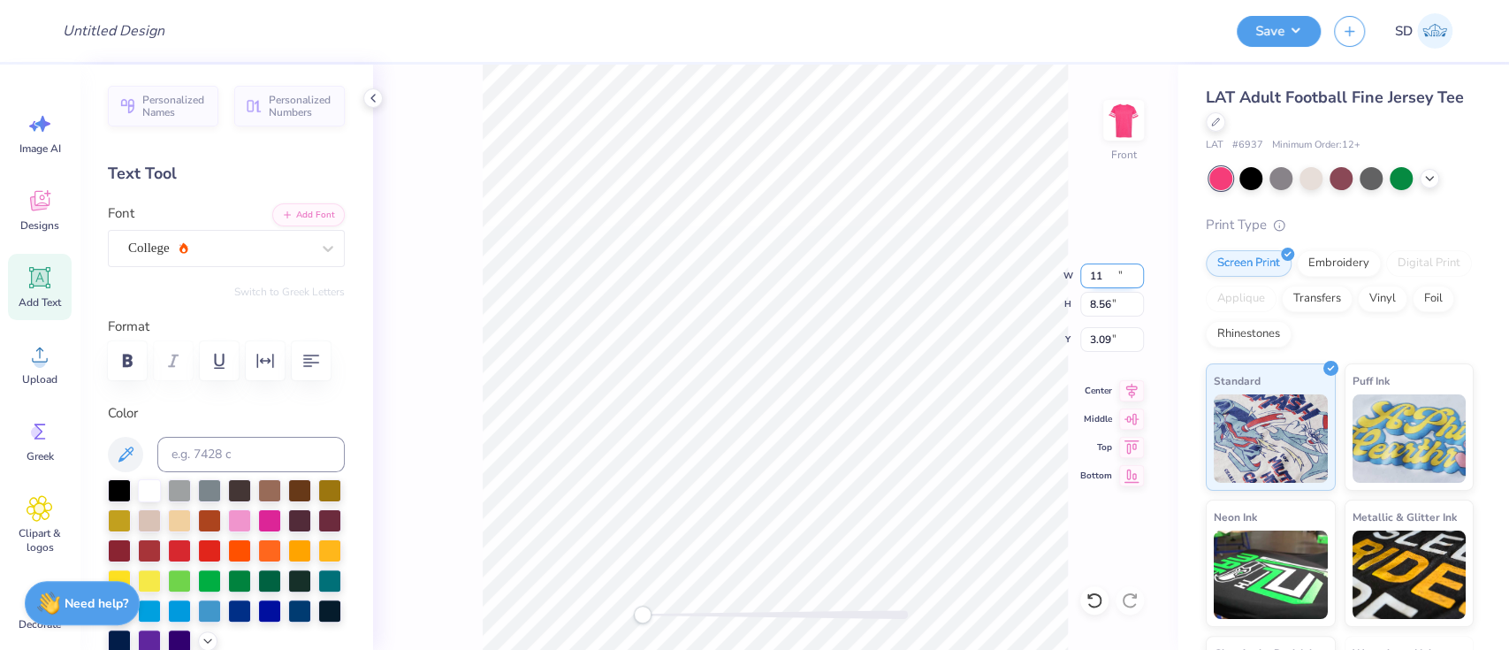
type input "3.09"
click at [1110, 274] on input "9.50" at bounding box center [1112, 275] width 64 height 25
type input "9"
type input "11.00"
type input "2.20"
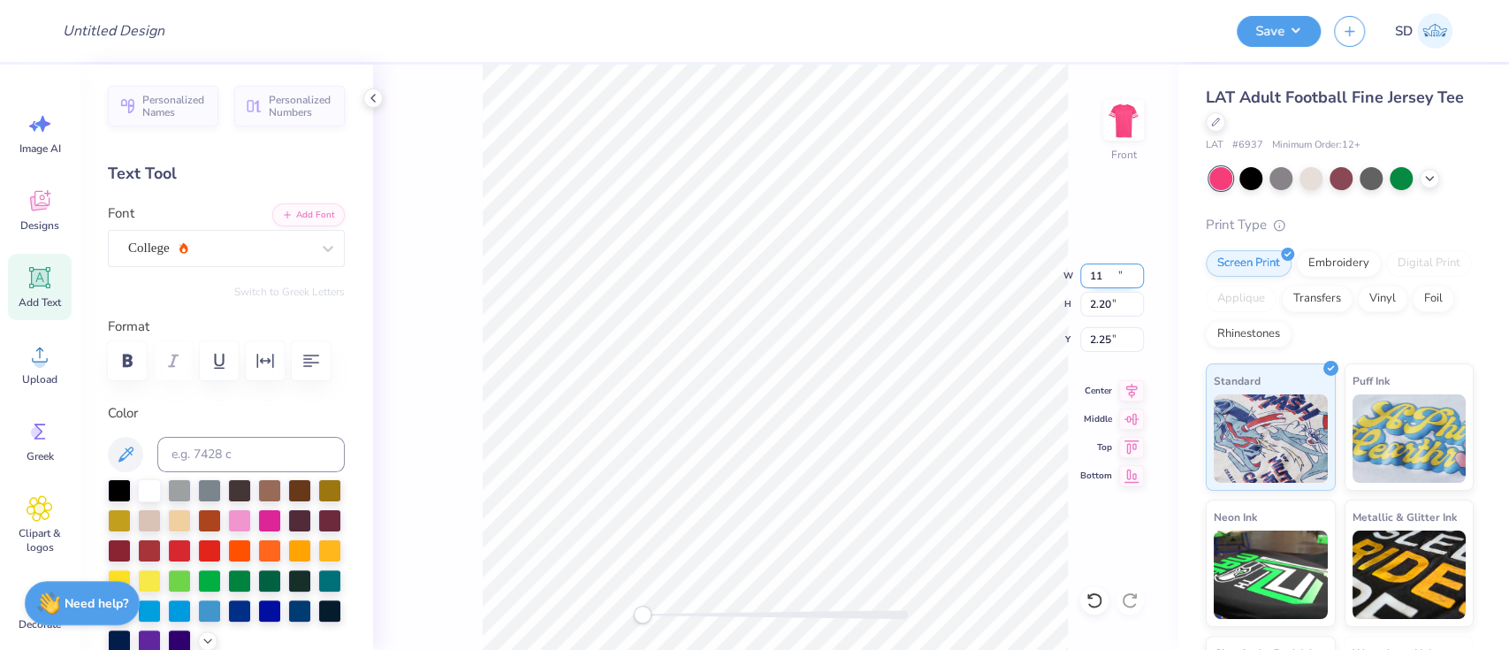
type input "2.25"
type input "8.56"
type input "1.81"
type input "8.56"
type input "1.85"
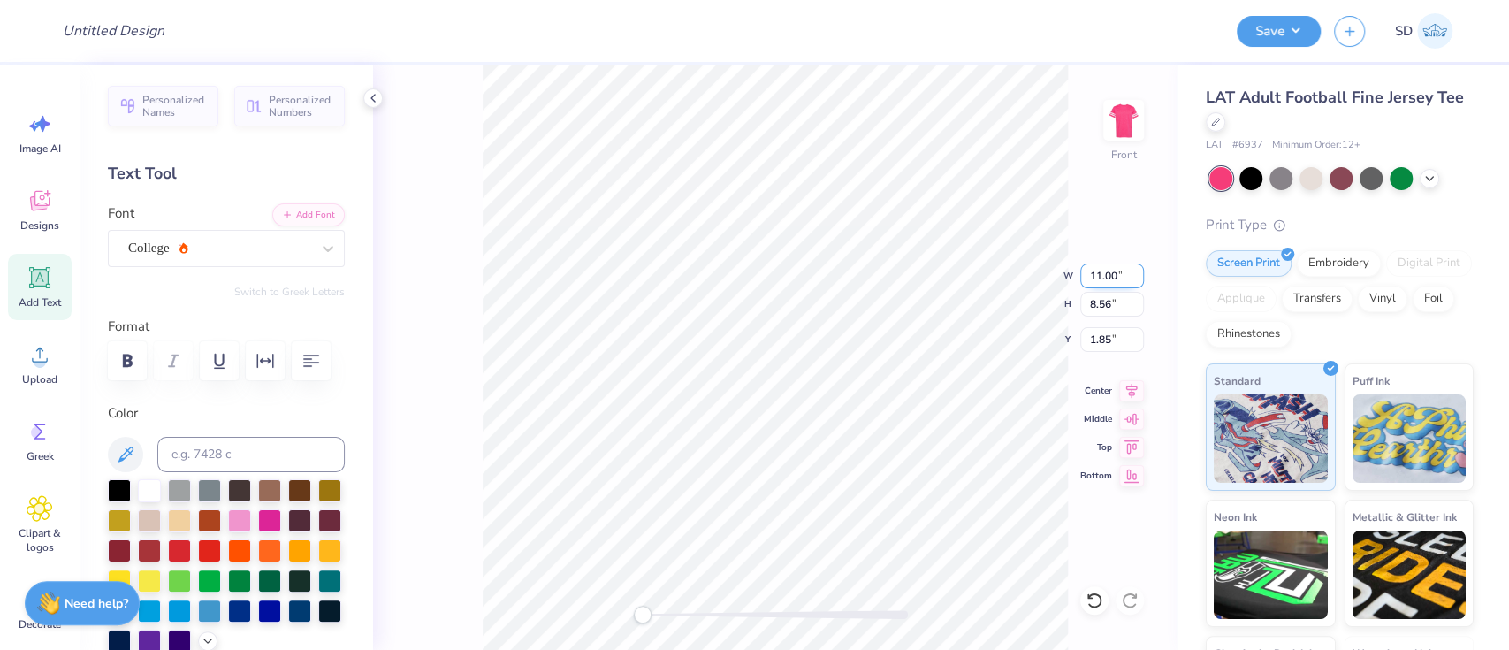
click at [1099, 276] on input "11.00" at bounding box center [1112, 275] width 64 height 25
type input "10.00"
type input "7.78"
type input "2.24"
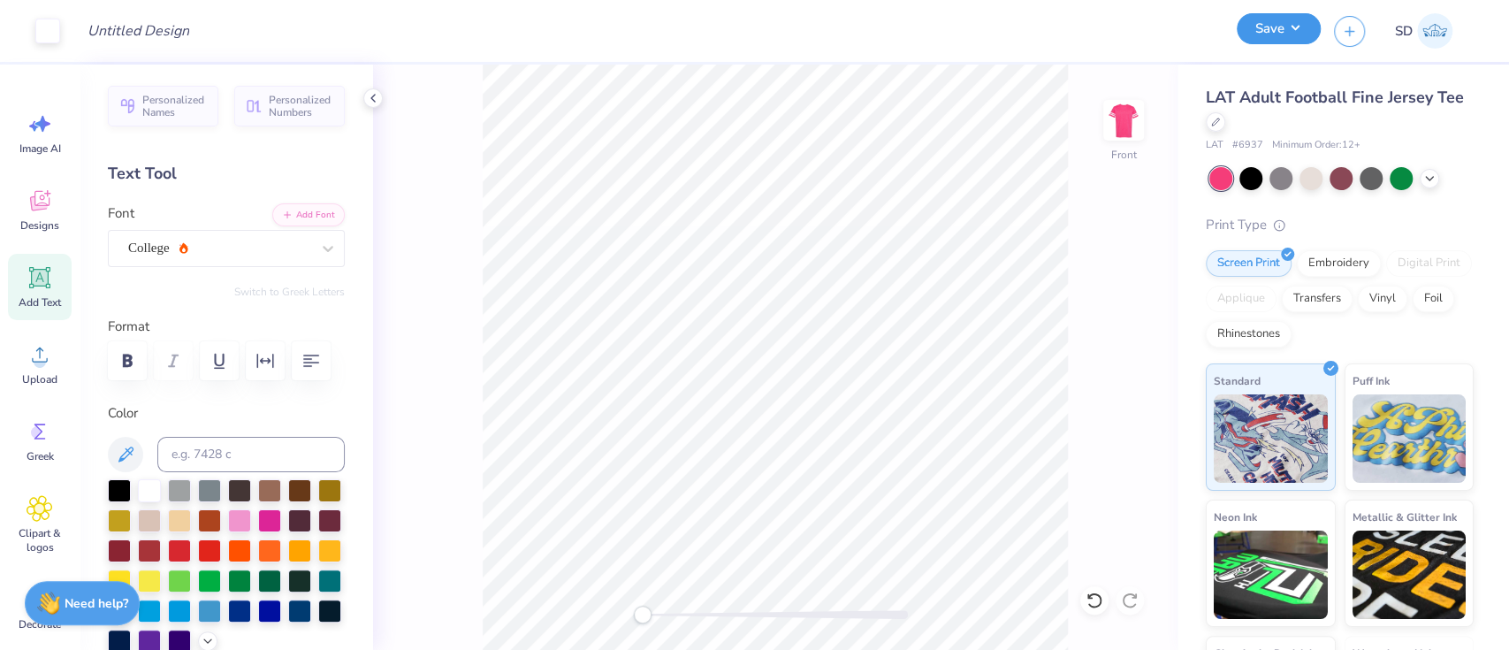
click at [1276, 32] on button "Save" at bounding box center [1278, 28] width 84 height 31
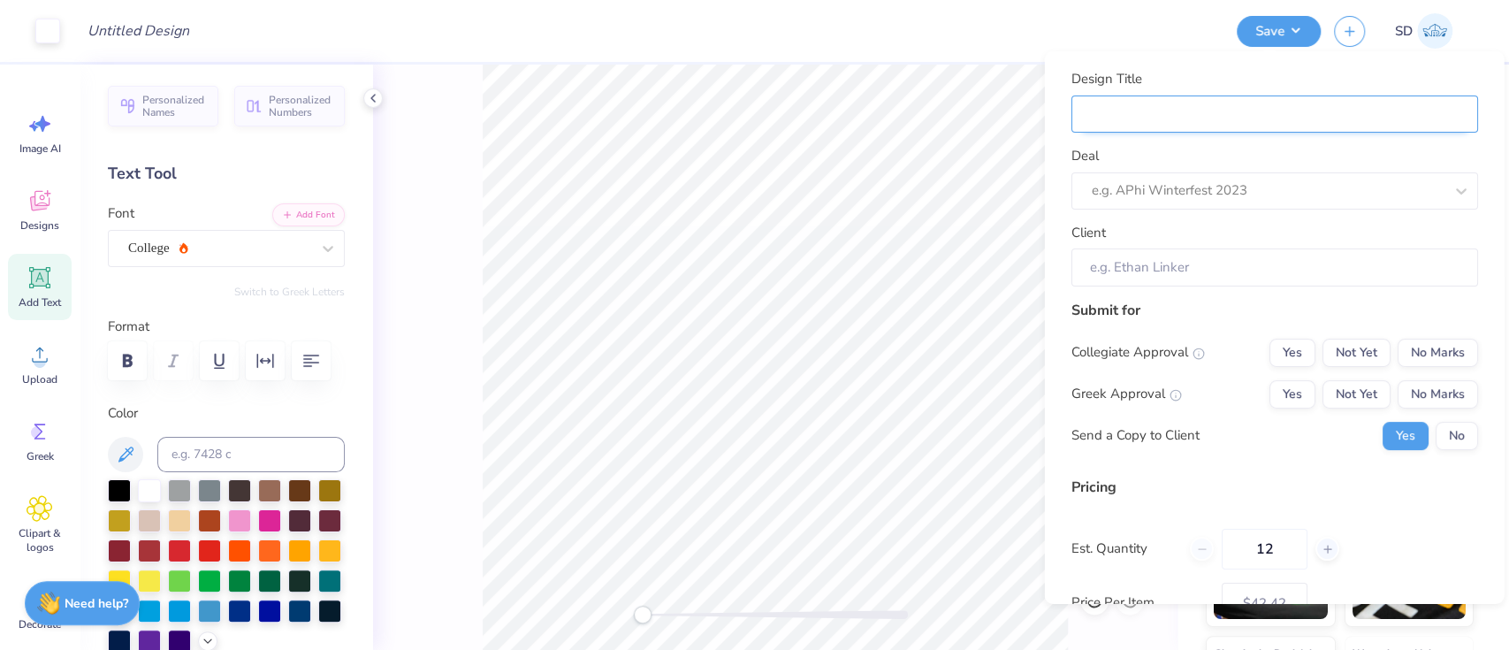
click at [1373, 109] on input "Design Title" at bounding box center [1273, 114] width 407 height 38
type input "Merch for A [GEOGRAPHIC_DATA][PERSON_NAME]"
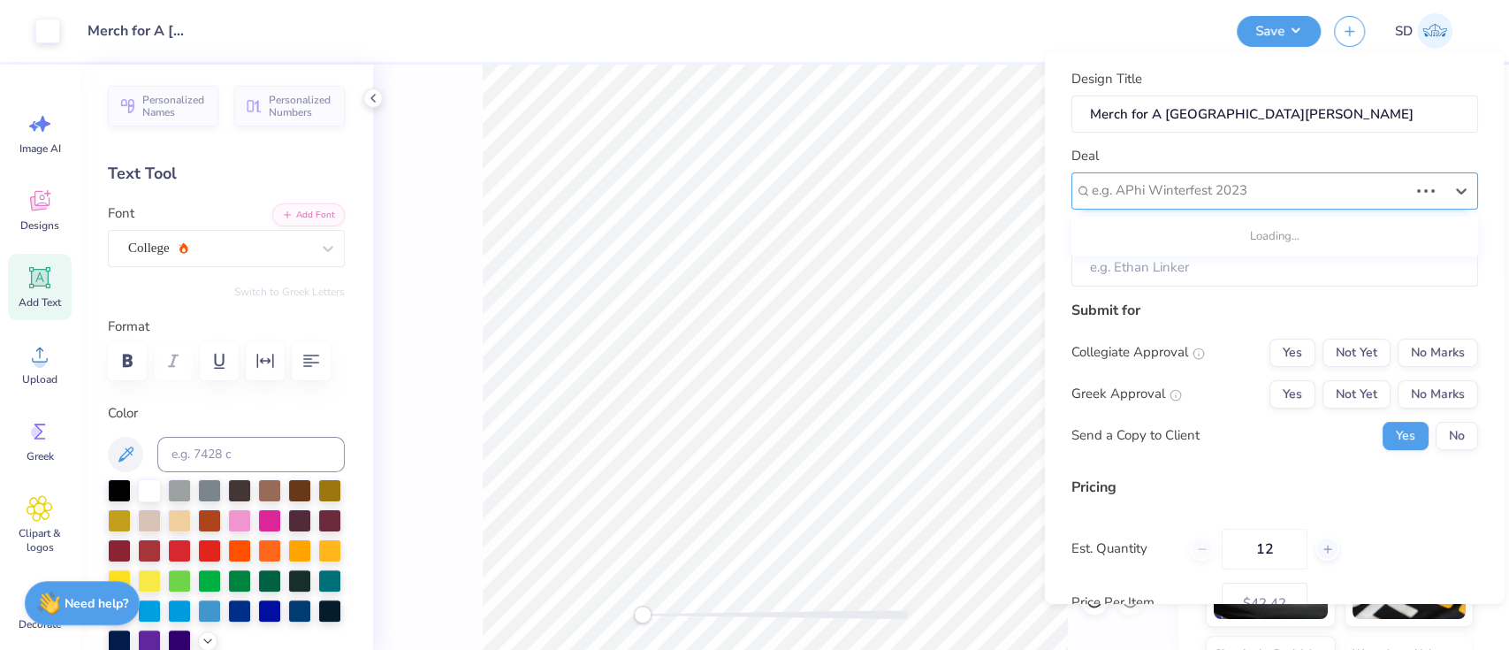
click at [1224, 186] on div at bounding box center [1249, 191] width 316 height 24
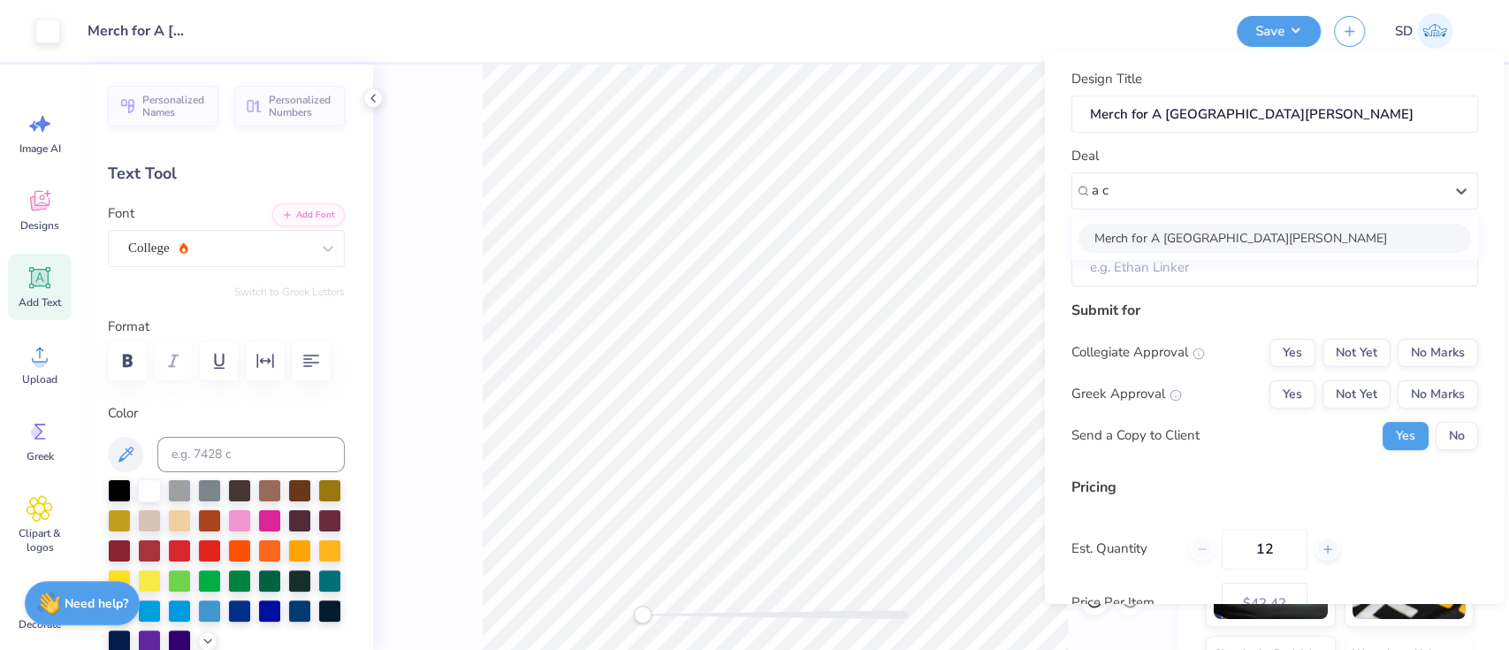
click at [1181, 240] on div "Merch for A [GEOGRAPHIC_DATA][PERSON_NAME]" at bounding box center [1273, 237] width 392 height 29
type input "a c"
type input "[PERSON_NAME]"
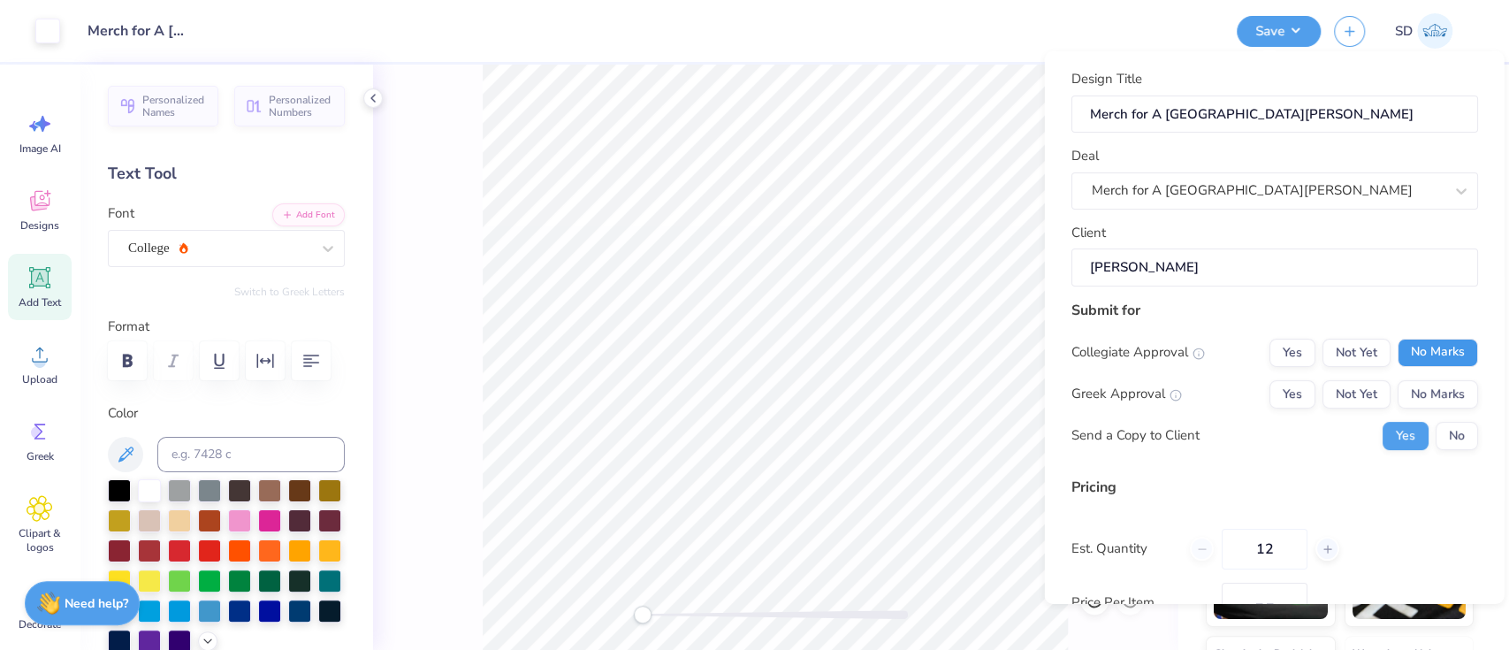
click at [1427, 352] on button "No Marks" at bounding box center [1436, 352] width 80 height 28
click at [1429, 385] on button "No Marks" at bounding box center [1436, 393] width 80 height 28
click at [1442, 431] on button "No" at bounding box center [1455, 435] width 42 height 28
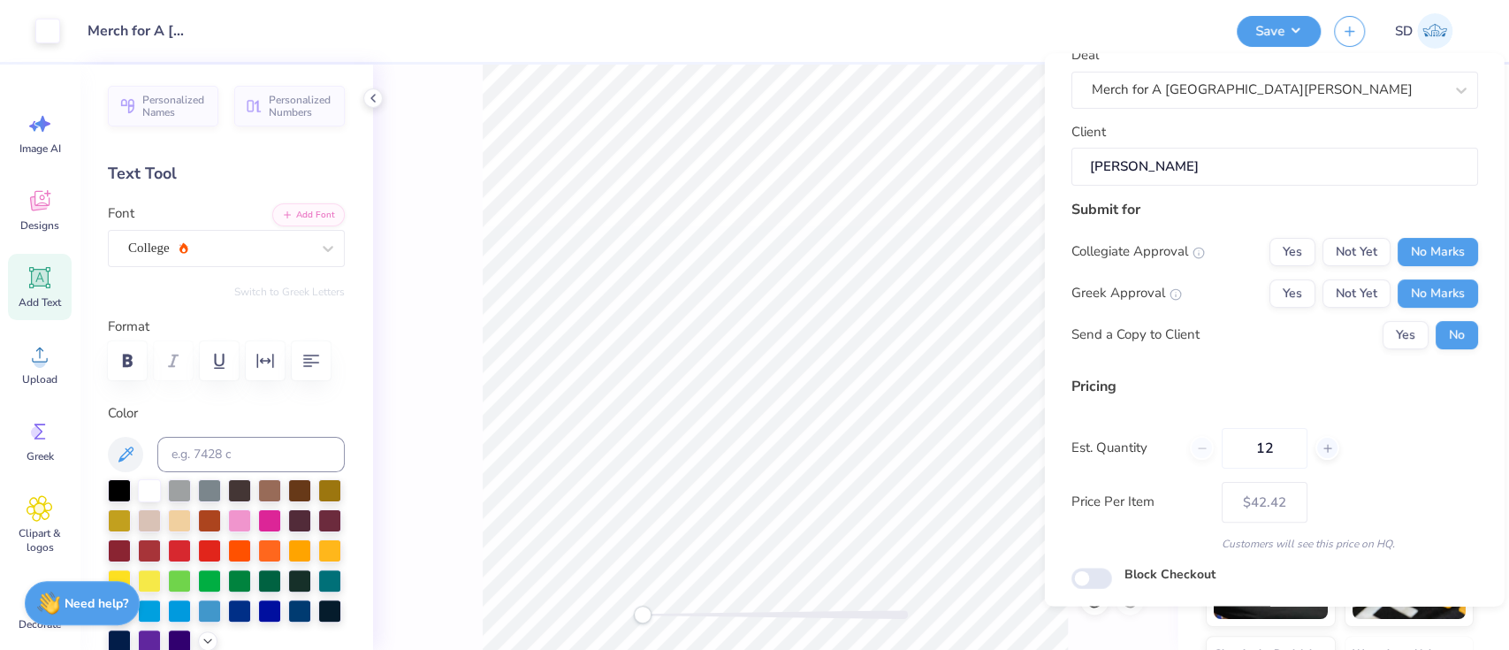
scroll to position [158, 0]
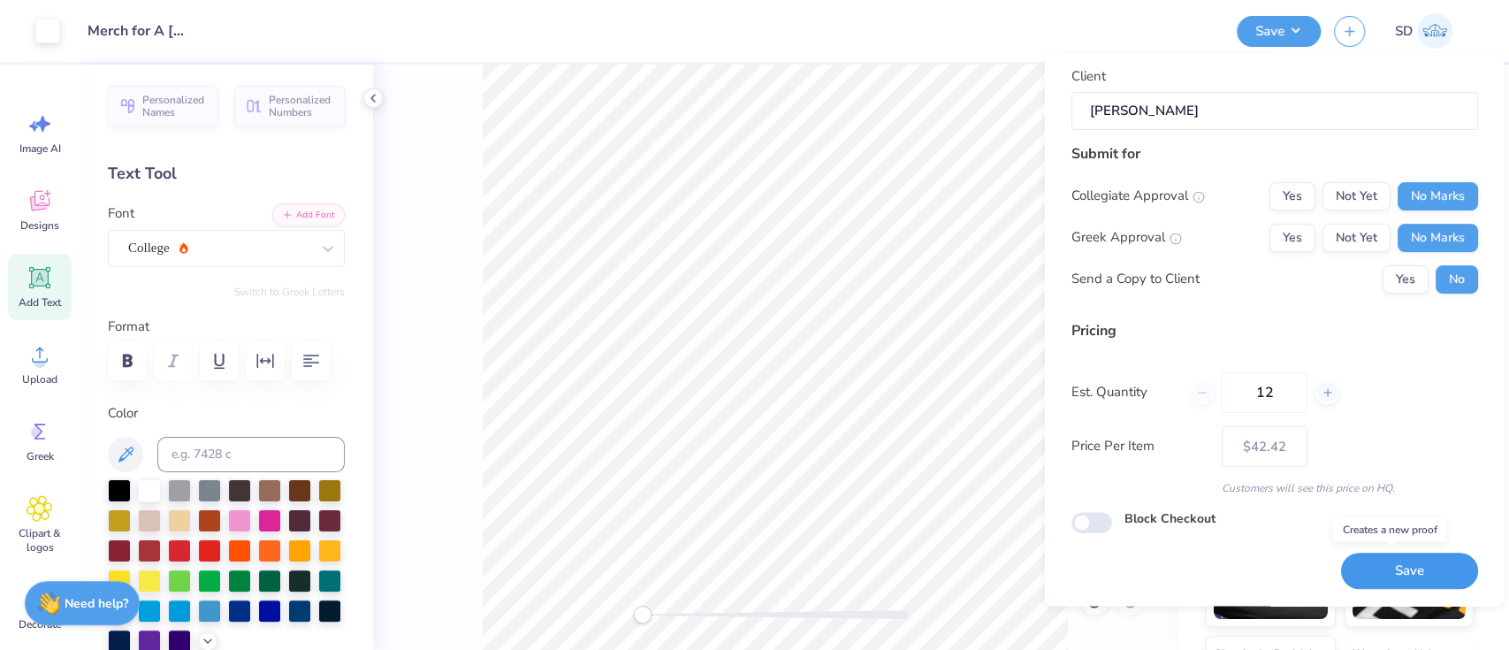
click at [1397, 573] on button "Save" at bounding box center [1408, 571] width 137 height 36
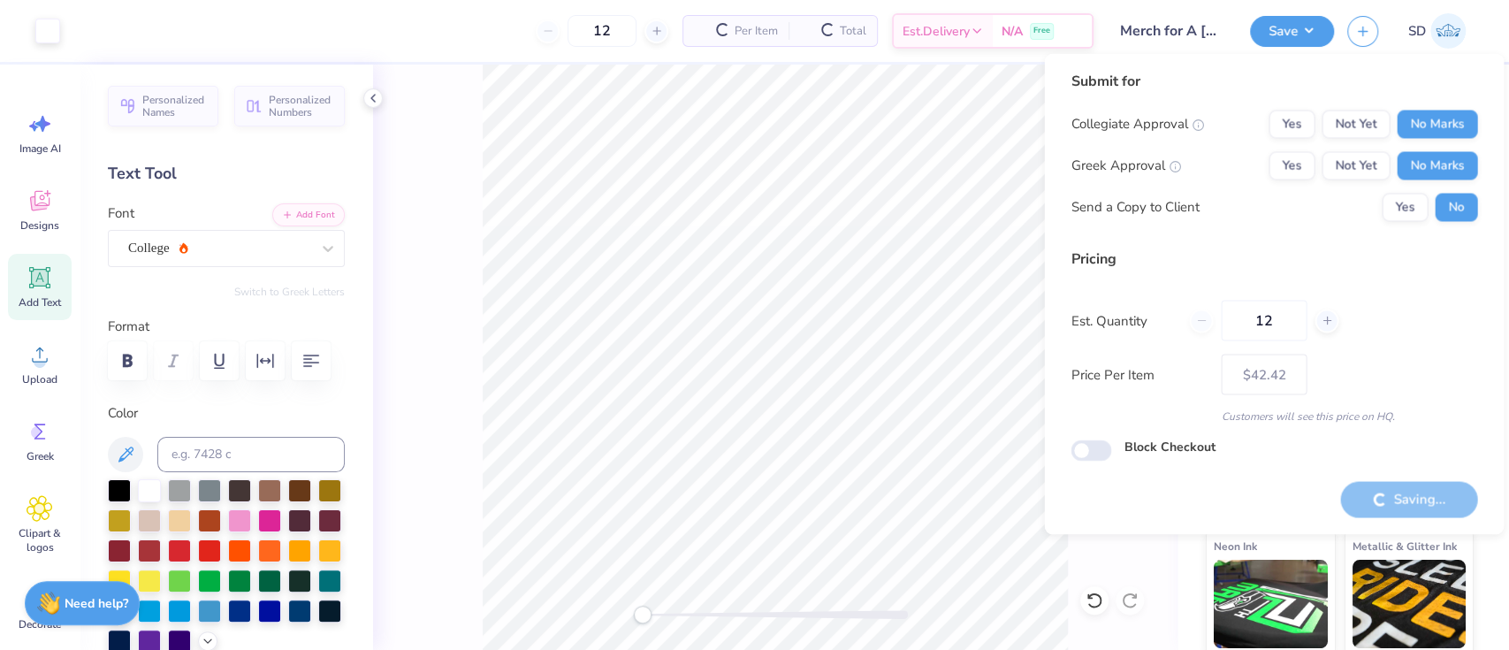
type input "– –"
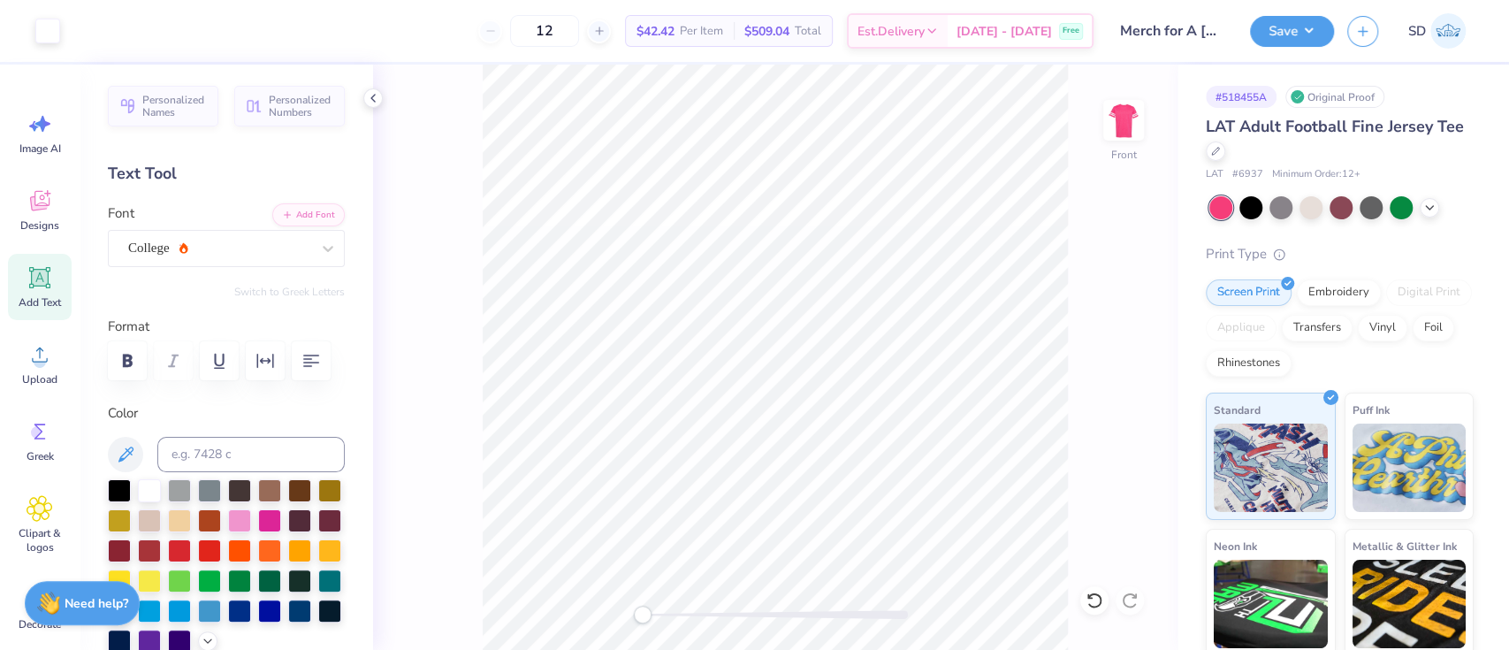
click at [1397, 573] on img at bounding box center [1409, 603] width 114 height 88
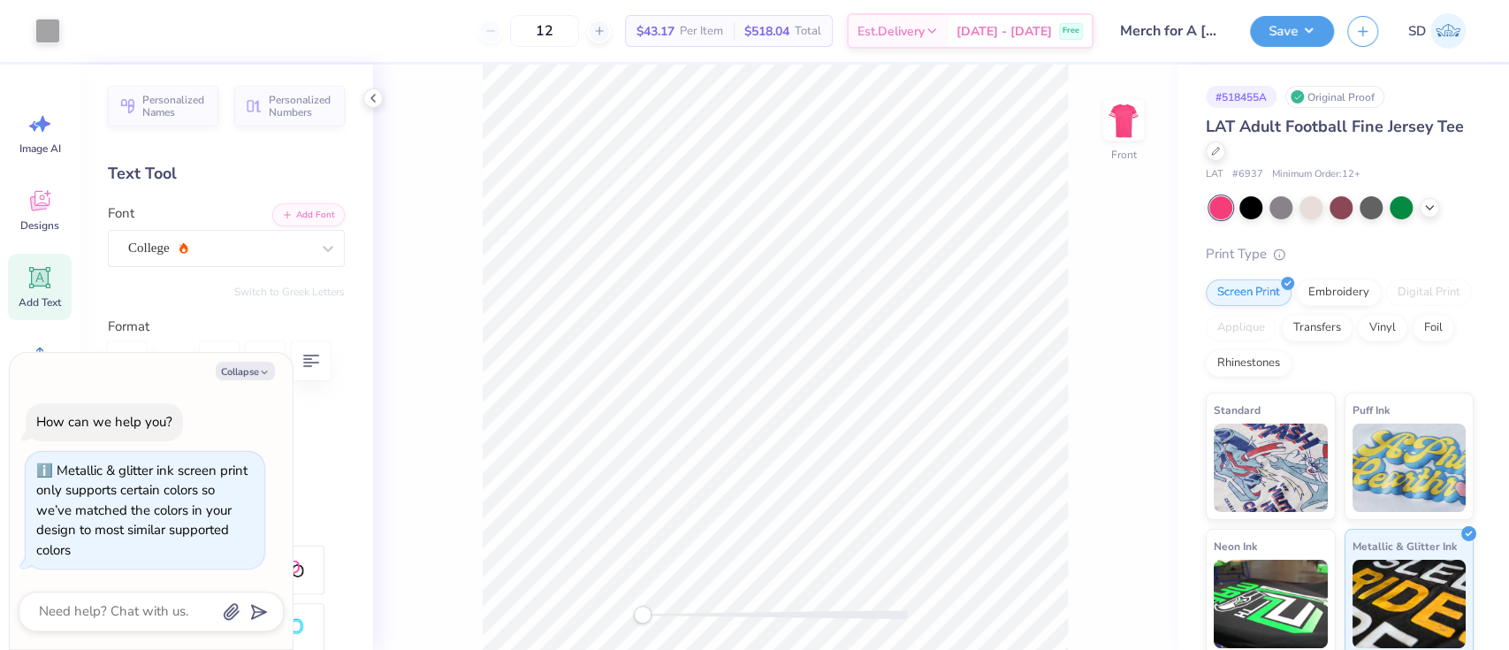
type textarea "x"
